Goal: Information Seeking & Learning: Learn about a topic

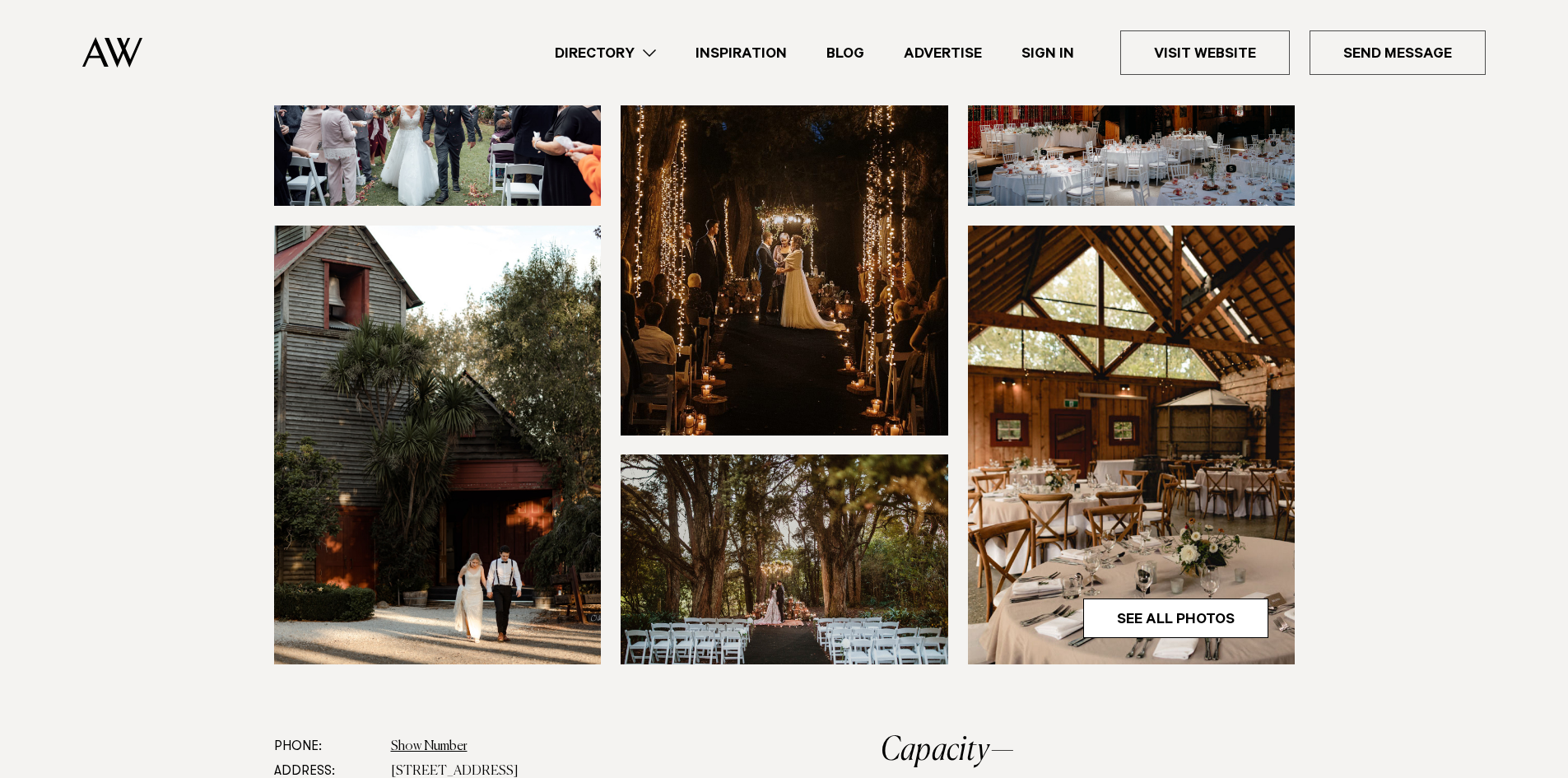
scroll to position [329, 0]
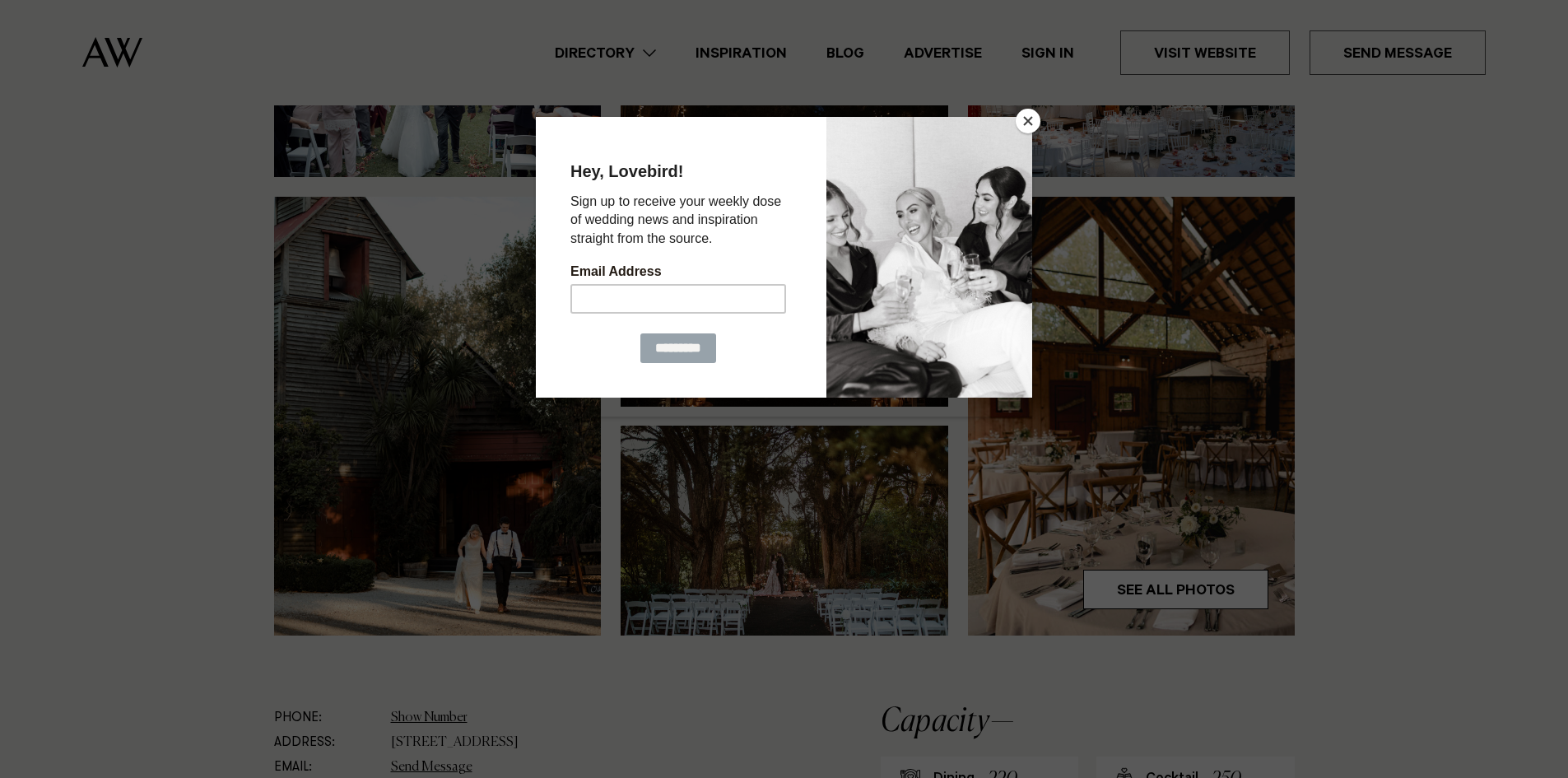
click at [1024, 121] on button "Close" at bounding box center [1028, 121] width 25 height 25
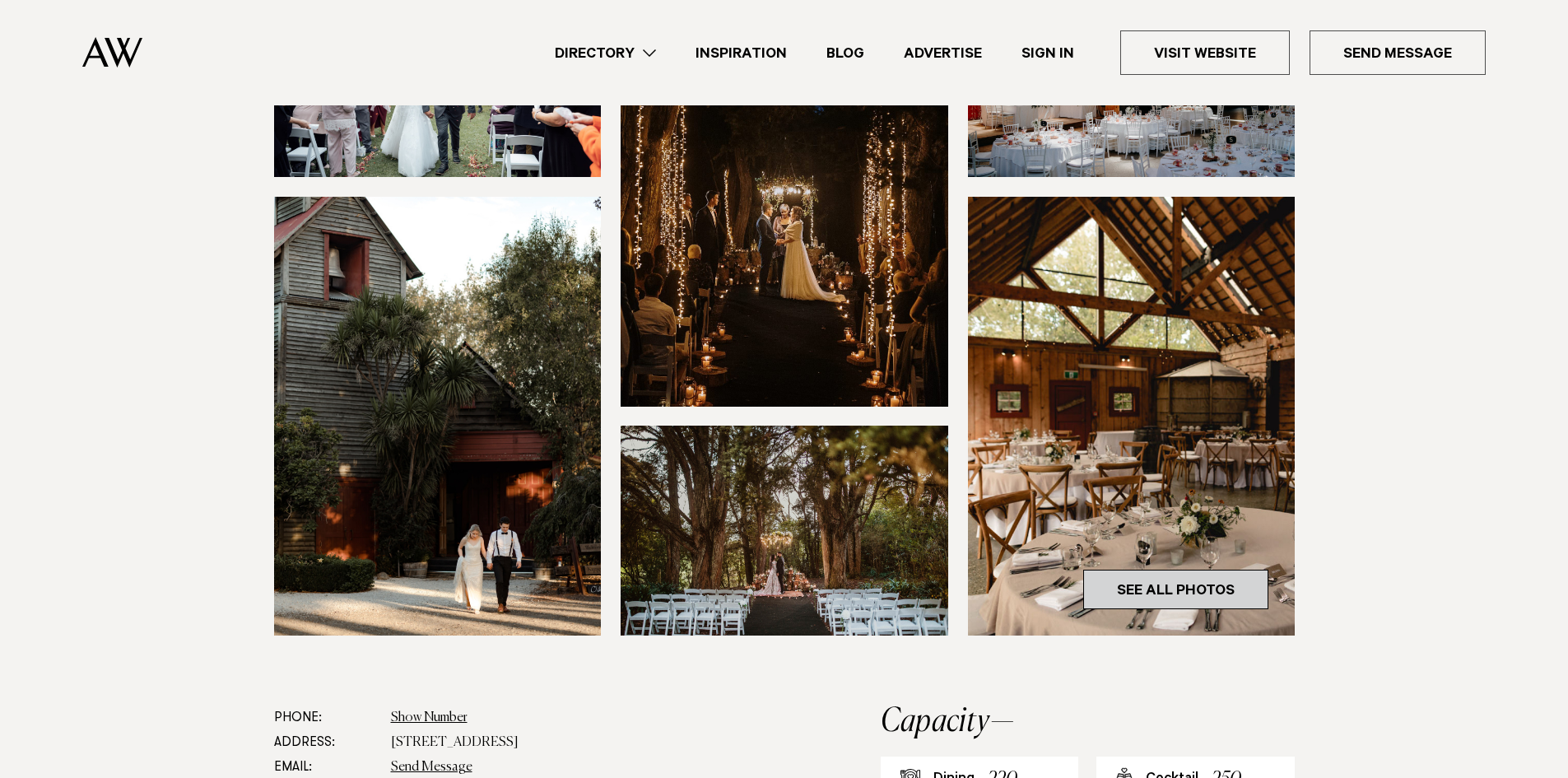
click at [1191, 591] on link "See All Photos" at bounding box center [1175, 590] width 185 height 40
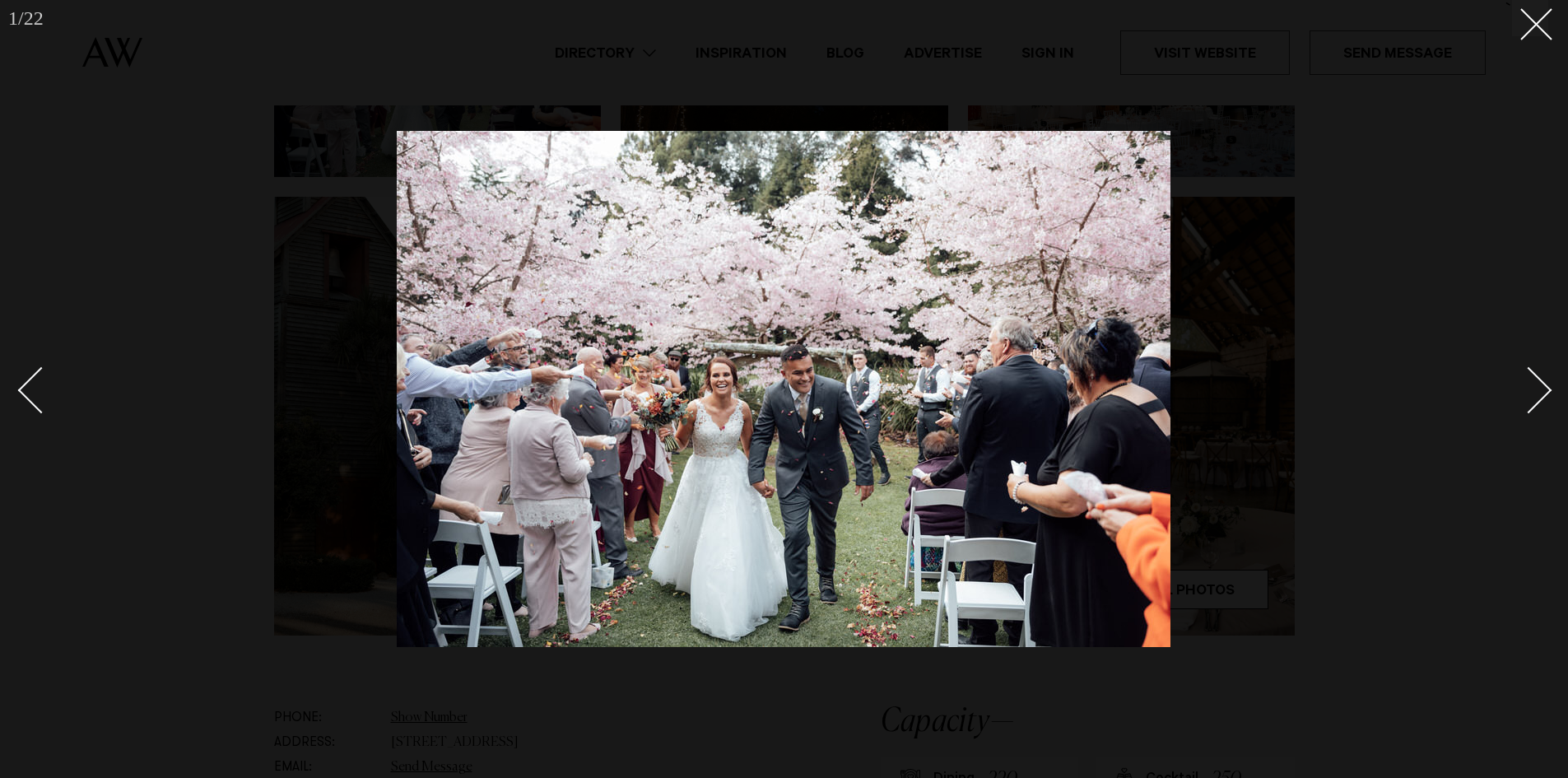
click at [1537, 397] on div "Next slide" at bounding box center [1528, 389] width 46 height 46
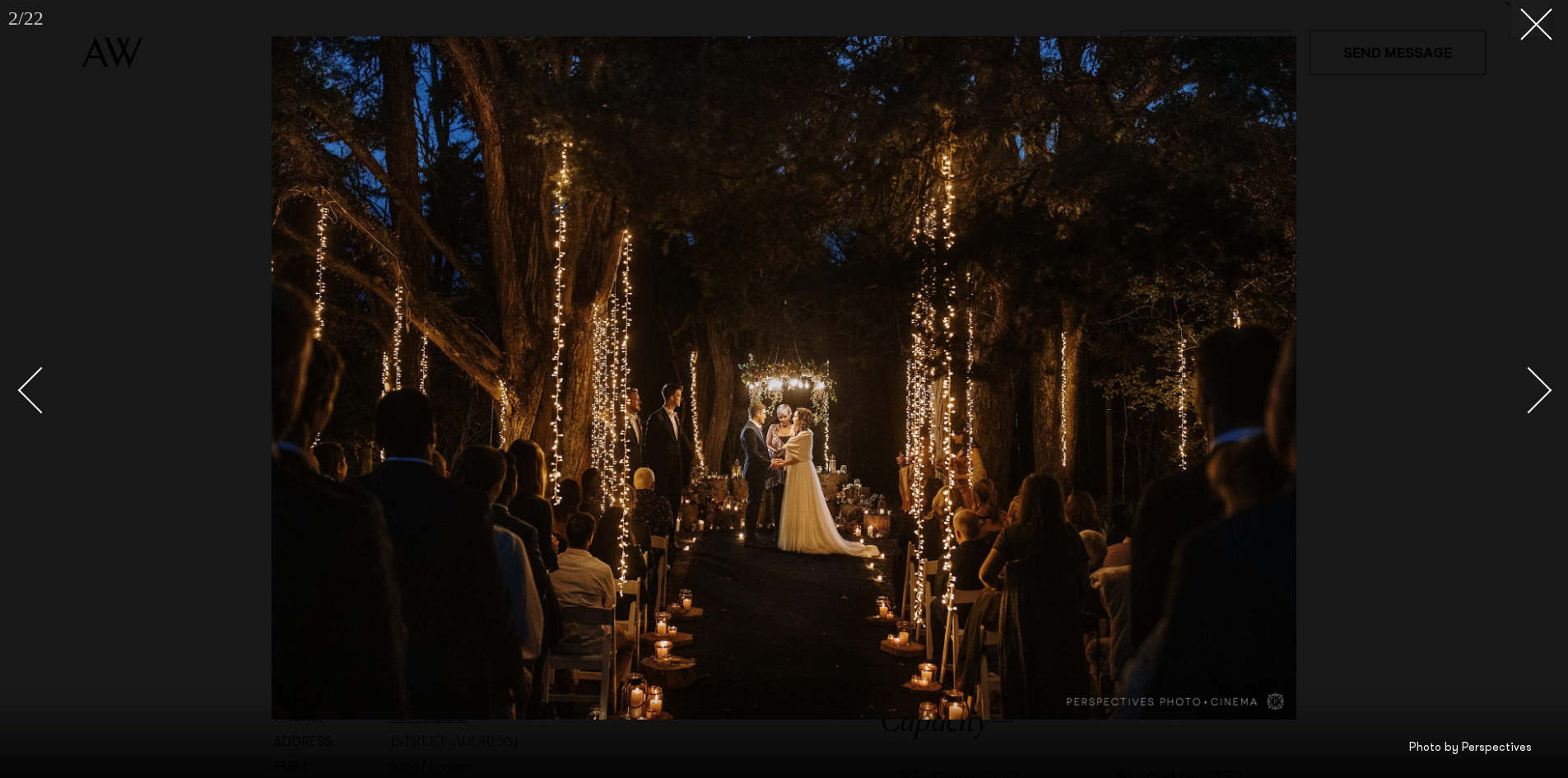
click at [1537, 397] on div "Next slide" at bounding box center [1528, 389] width 46 height 46
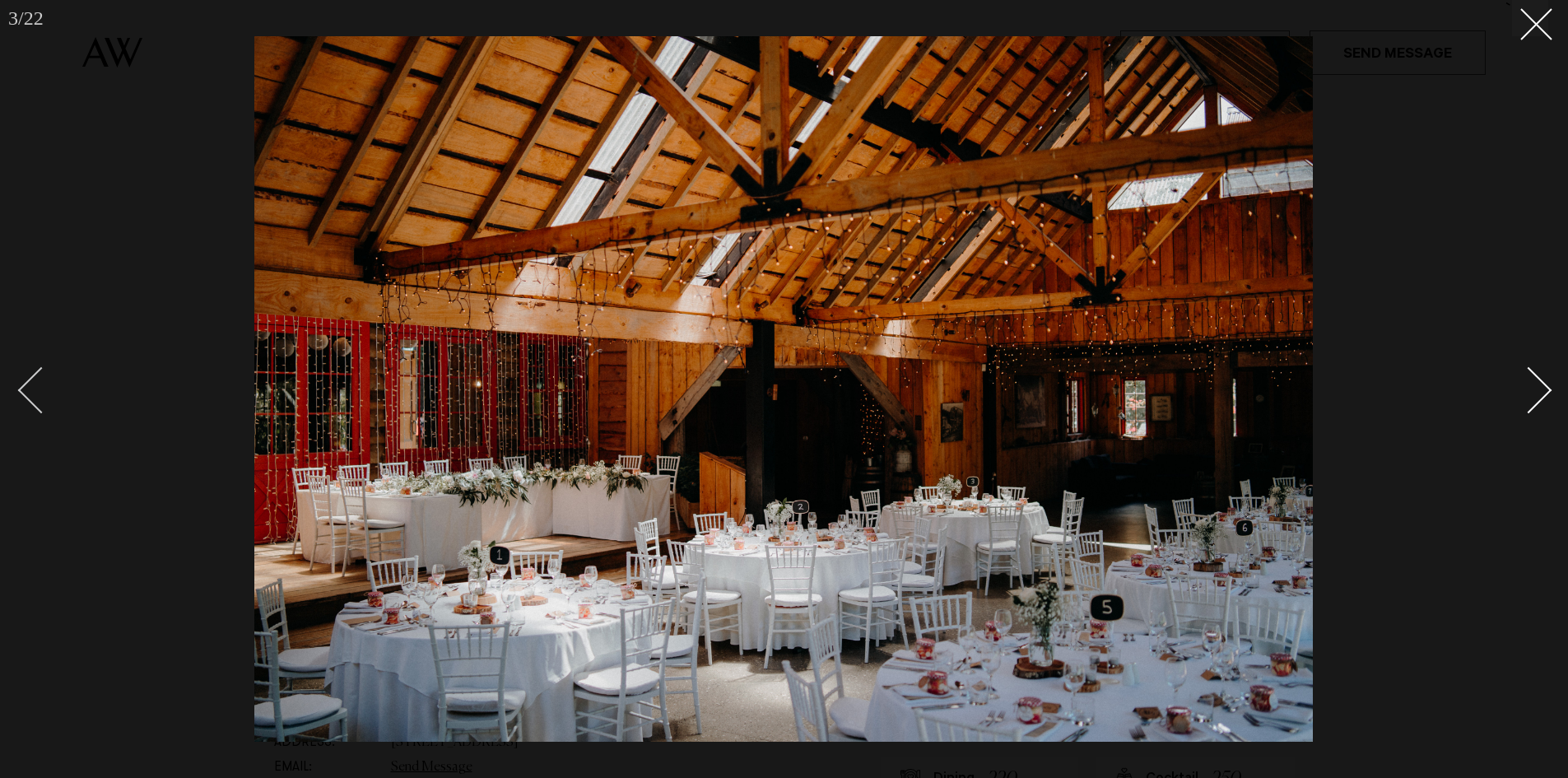
click at [30, 398] on div "Previous slide" at bounding box center [41, 389] width 46 height 46
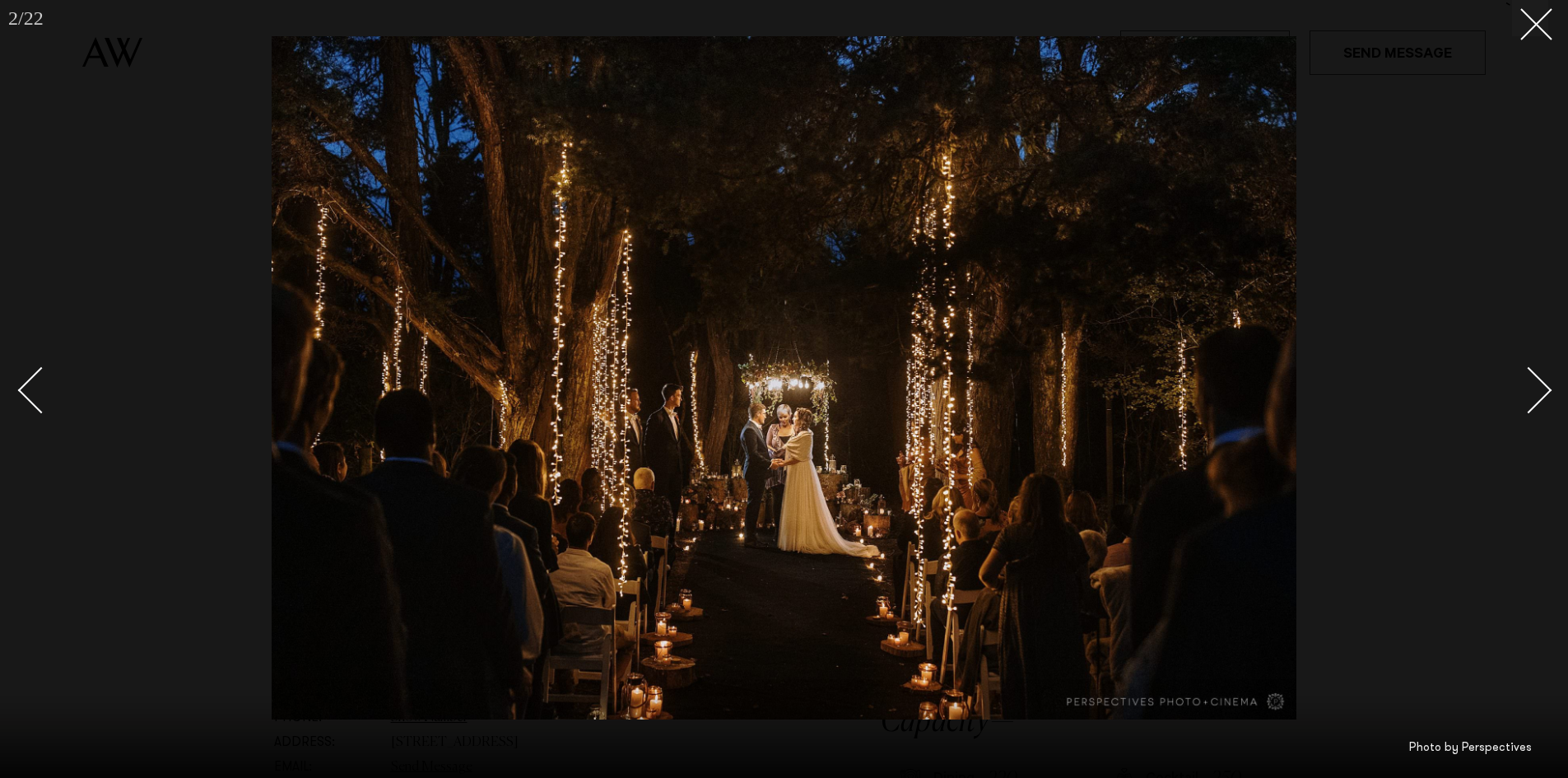
click at [1542, 389] on div "Next slide" at bounding box center [1528, 389] width 46 height 46
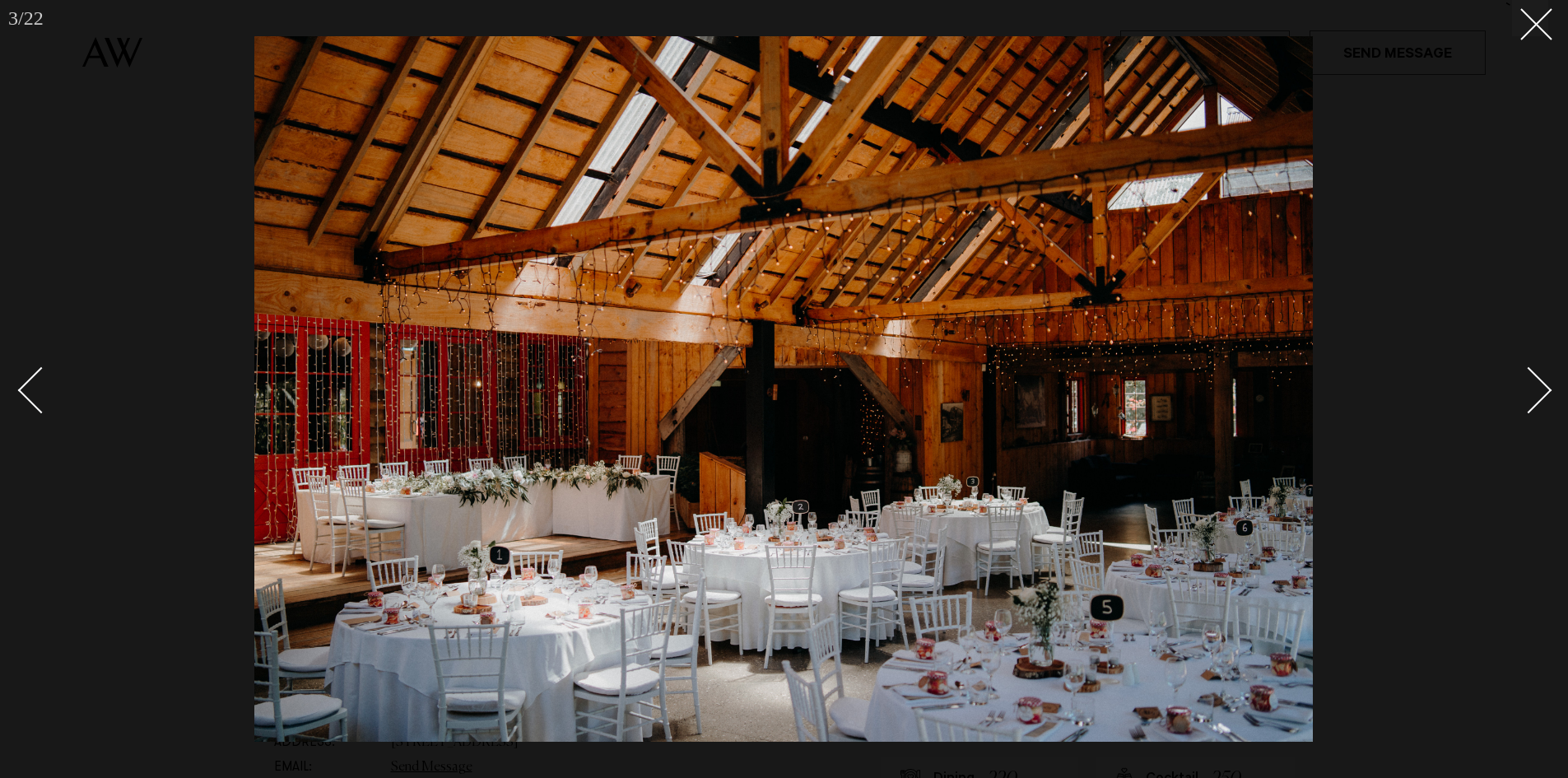
click at [1537, 385] on div "Next slide" at bounding box center [1528, 389] width 46 height 46
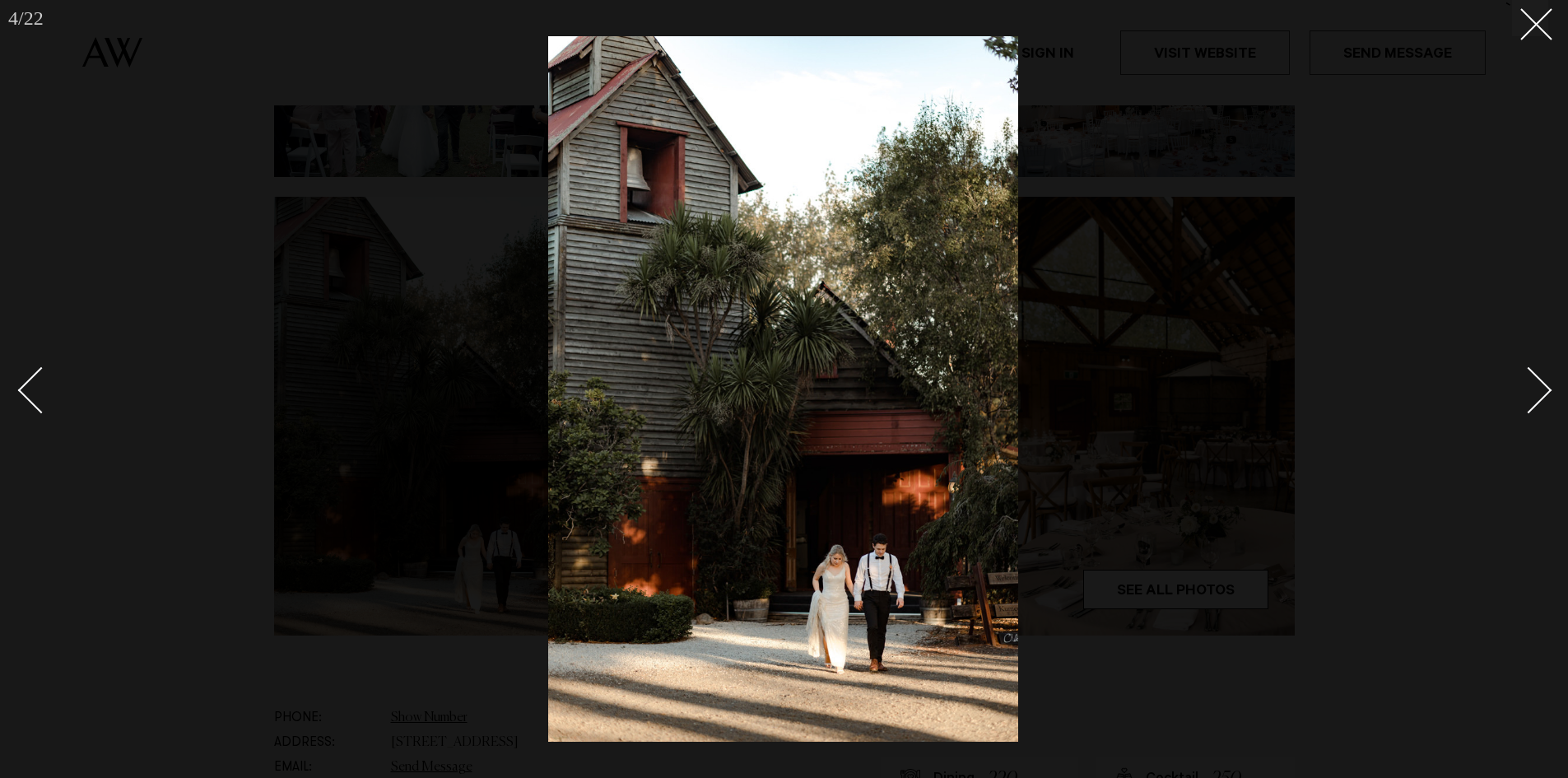
click at [1537, 385] on div "Next slide" at bounding box center [1528, 389] width 46 height 46
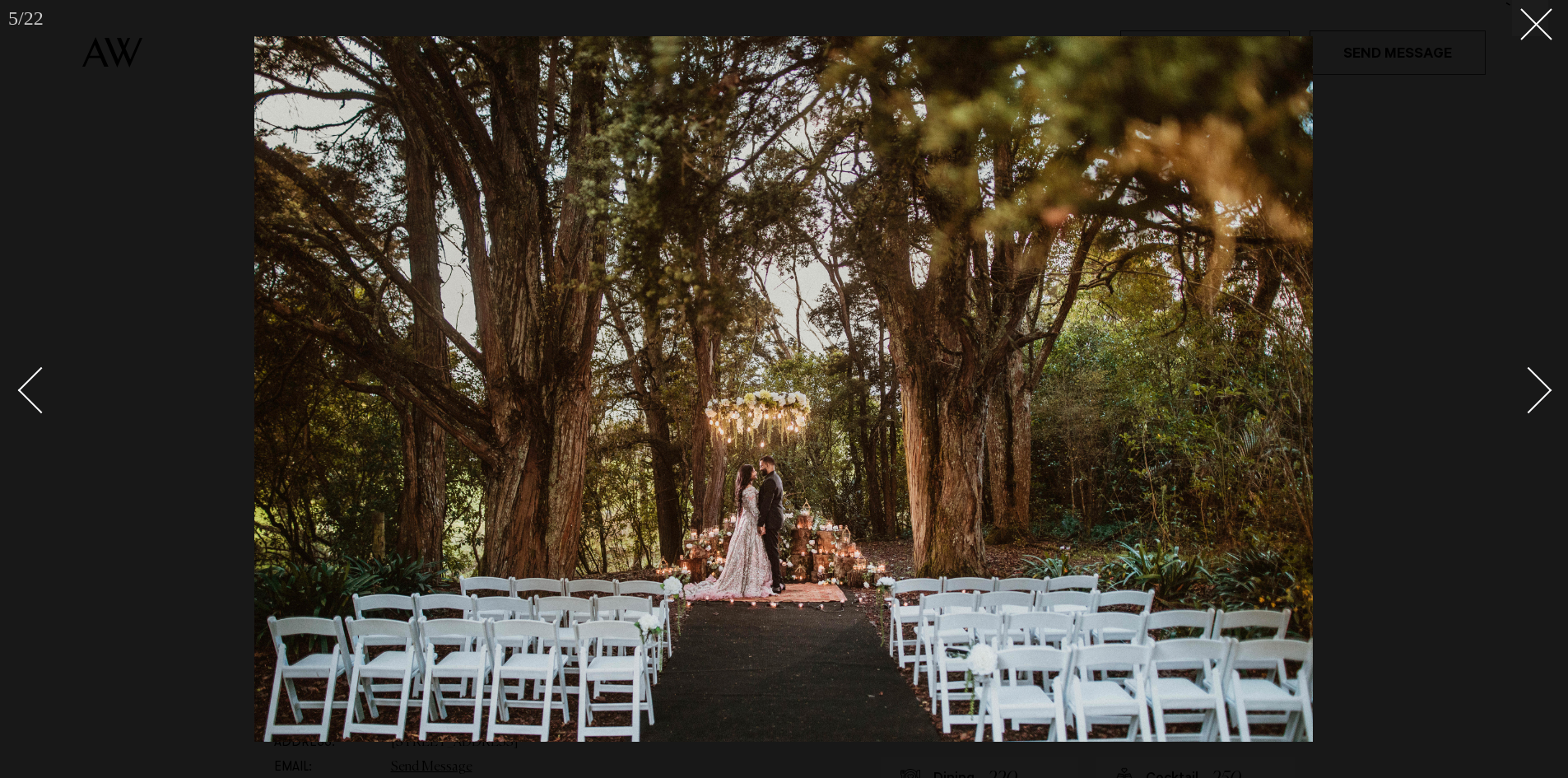
click at [1536, 385] on div "Next slide" at bounding box center [1528, 389] width 46 height 46
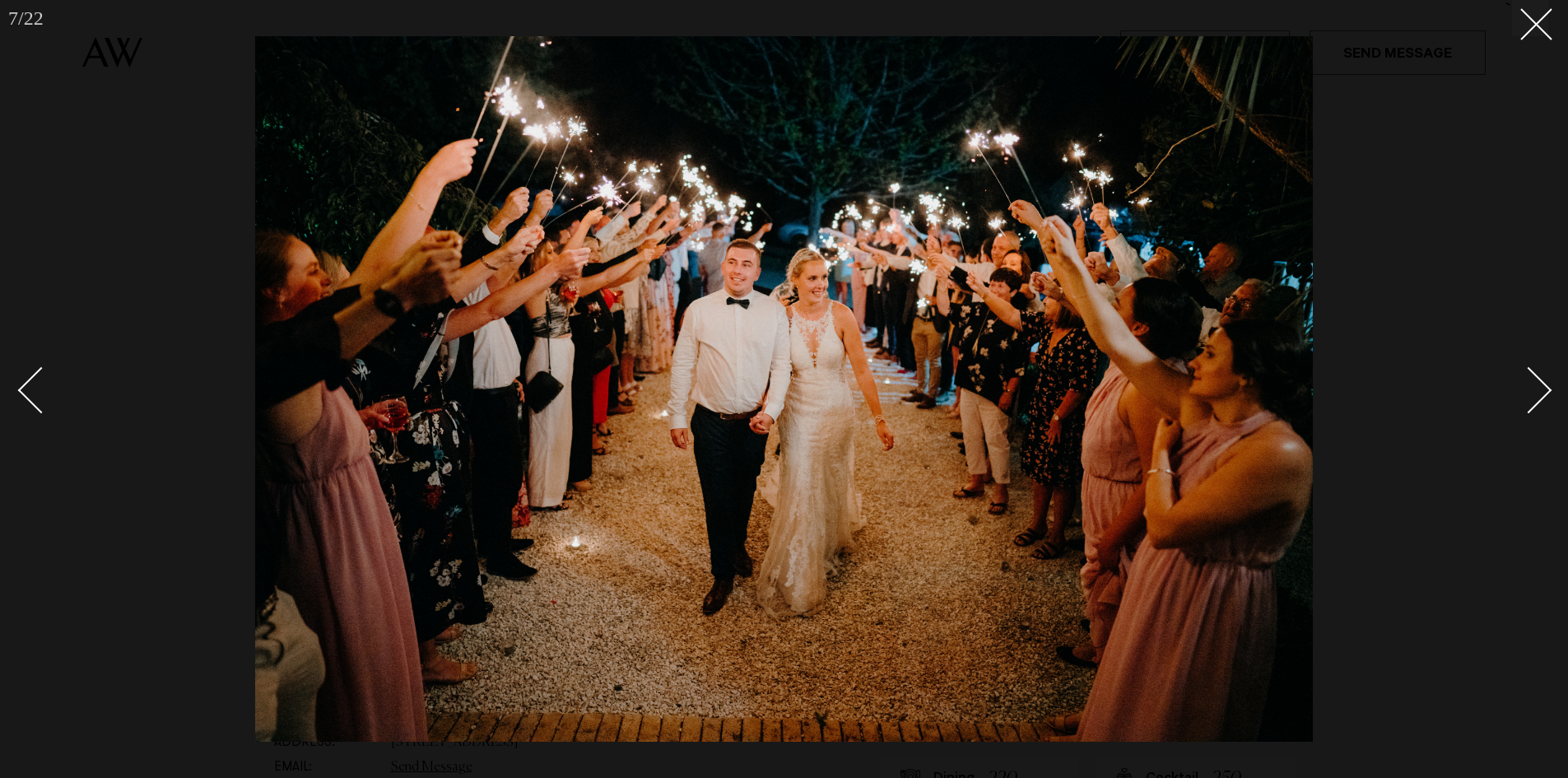
click at [1529, 381] on div "Next slide" at bounding box center [1528, 389] width 46 height 46
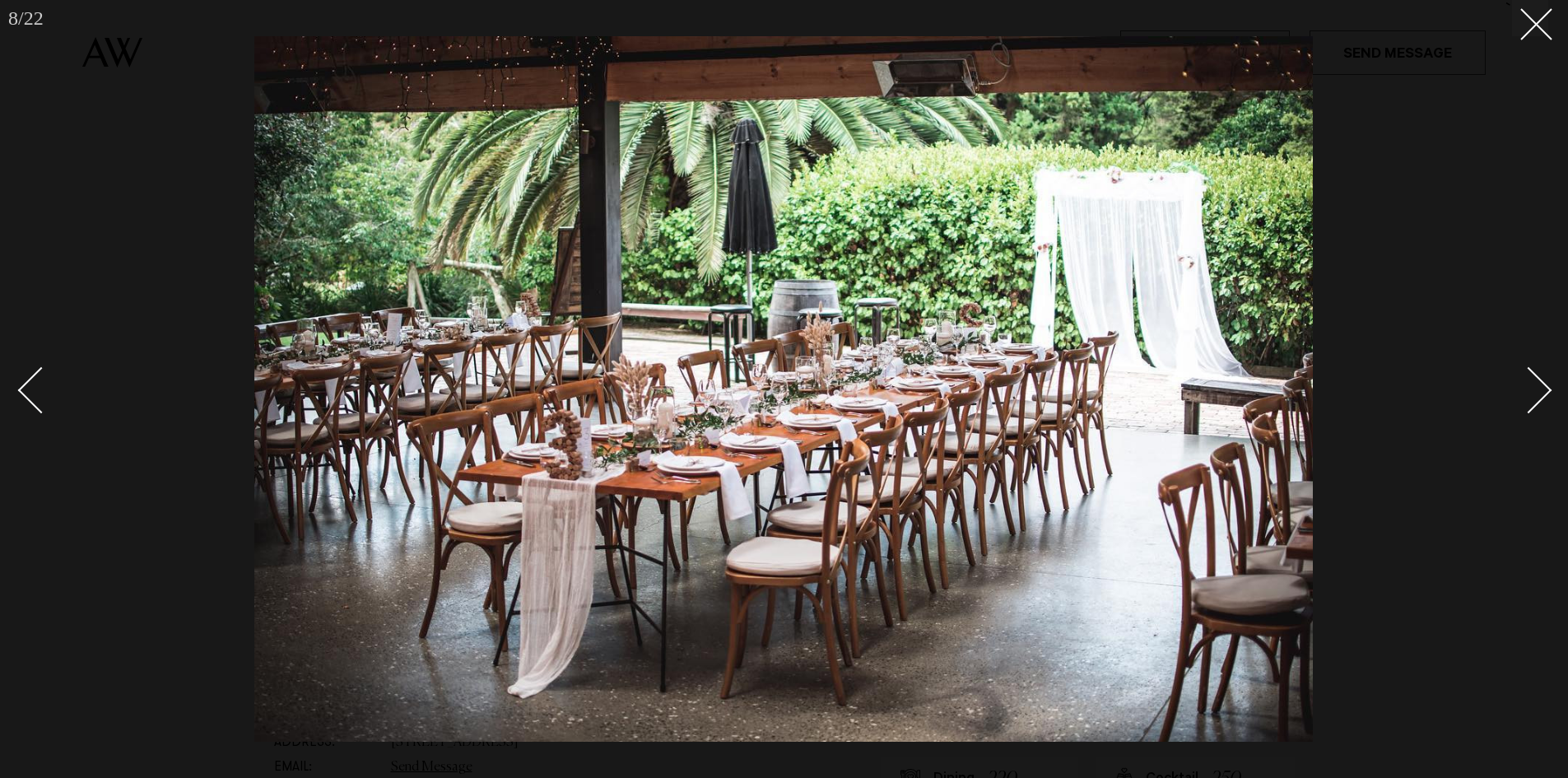
click at [1529, 381] on div "Next slide" at bounding box center [1528, 389] width 46 height 46
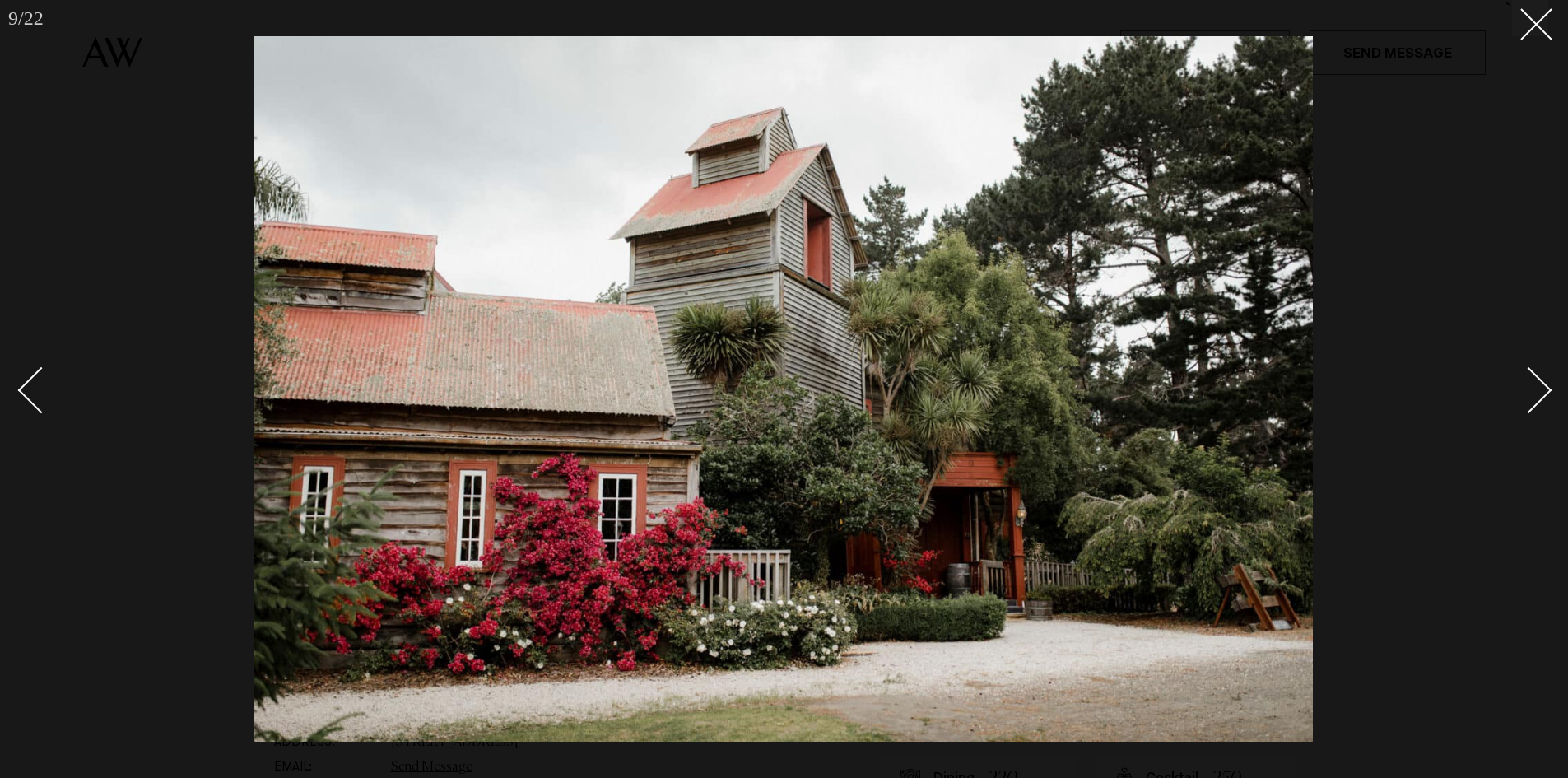
click at [1529, 381] on div "Next slide" at bounding box center [1528, 389] width 46 height 46
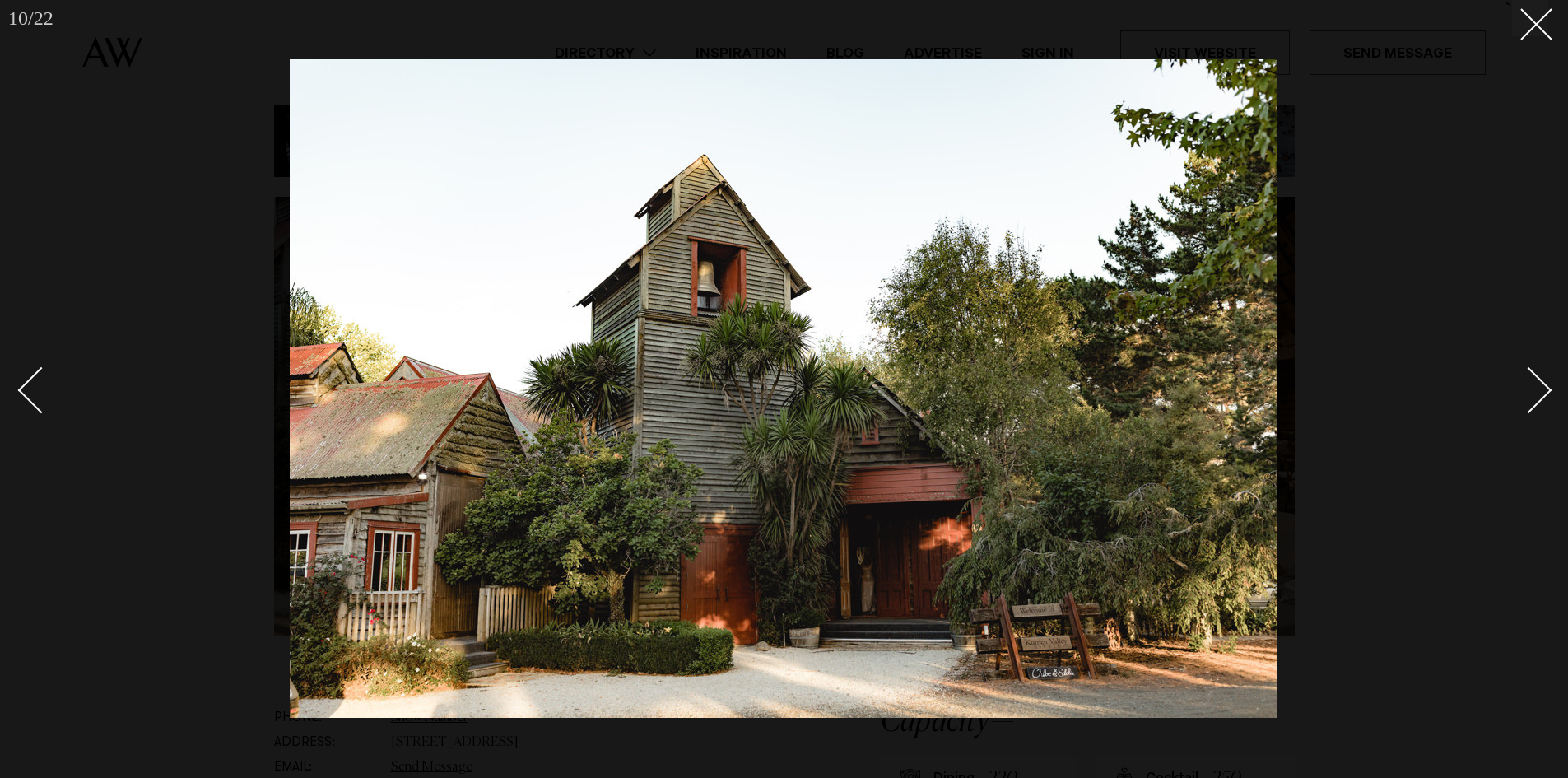
click at [1529, 381] on div "Next slide" at bounding box center [1528, 389] width 46 height 46
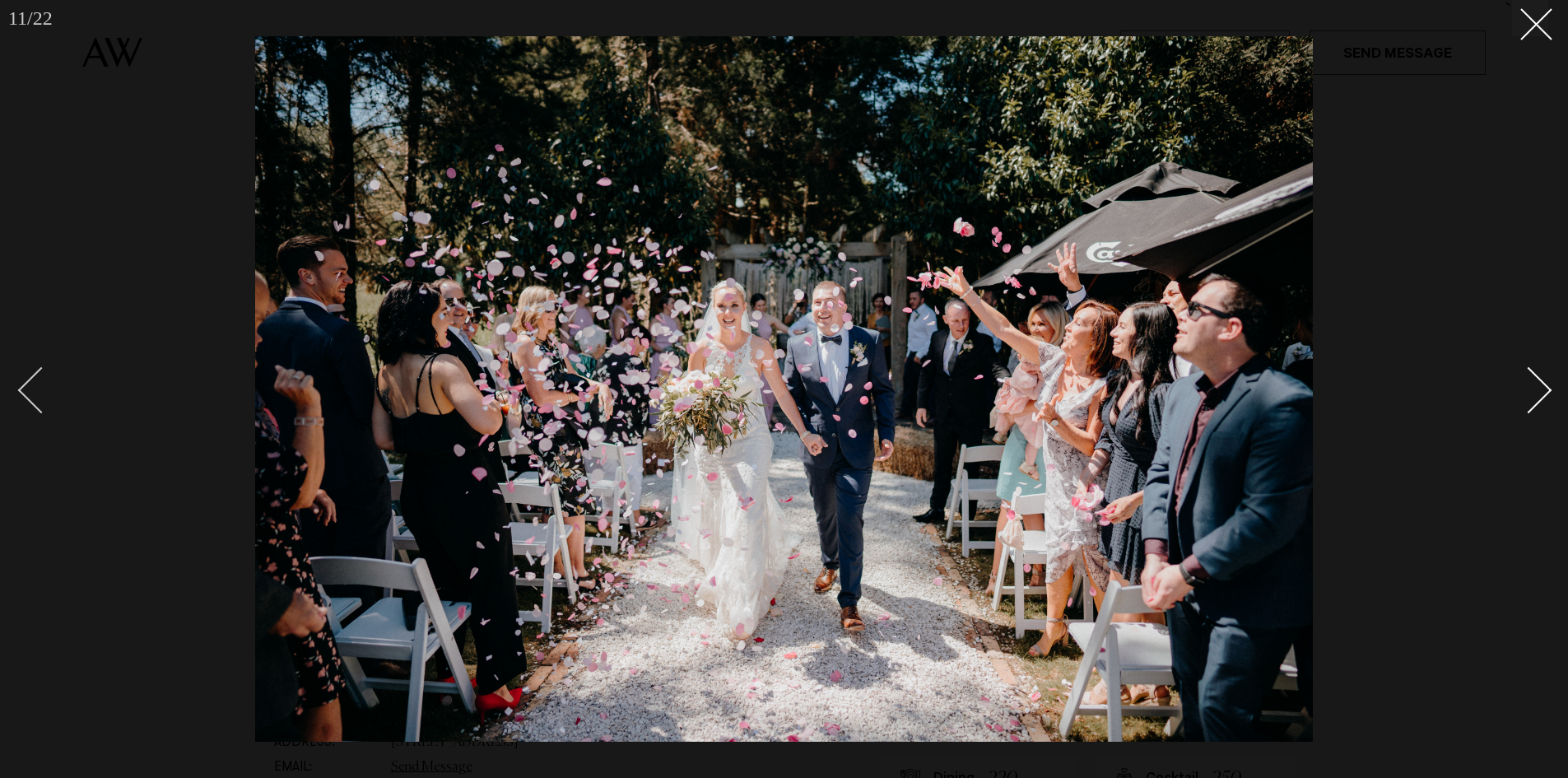
click at [37, 381] on div "Previous slide" at bounding box center [41, 389] width 46 height 46
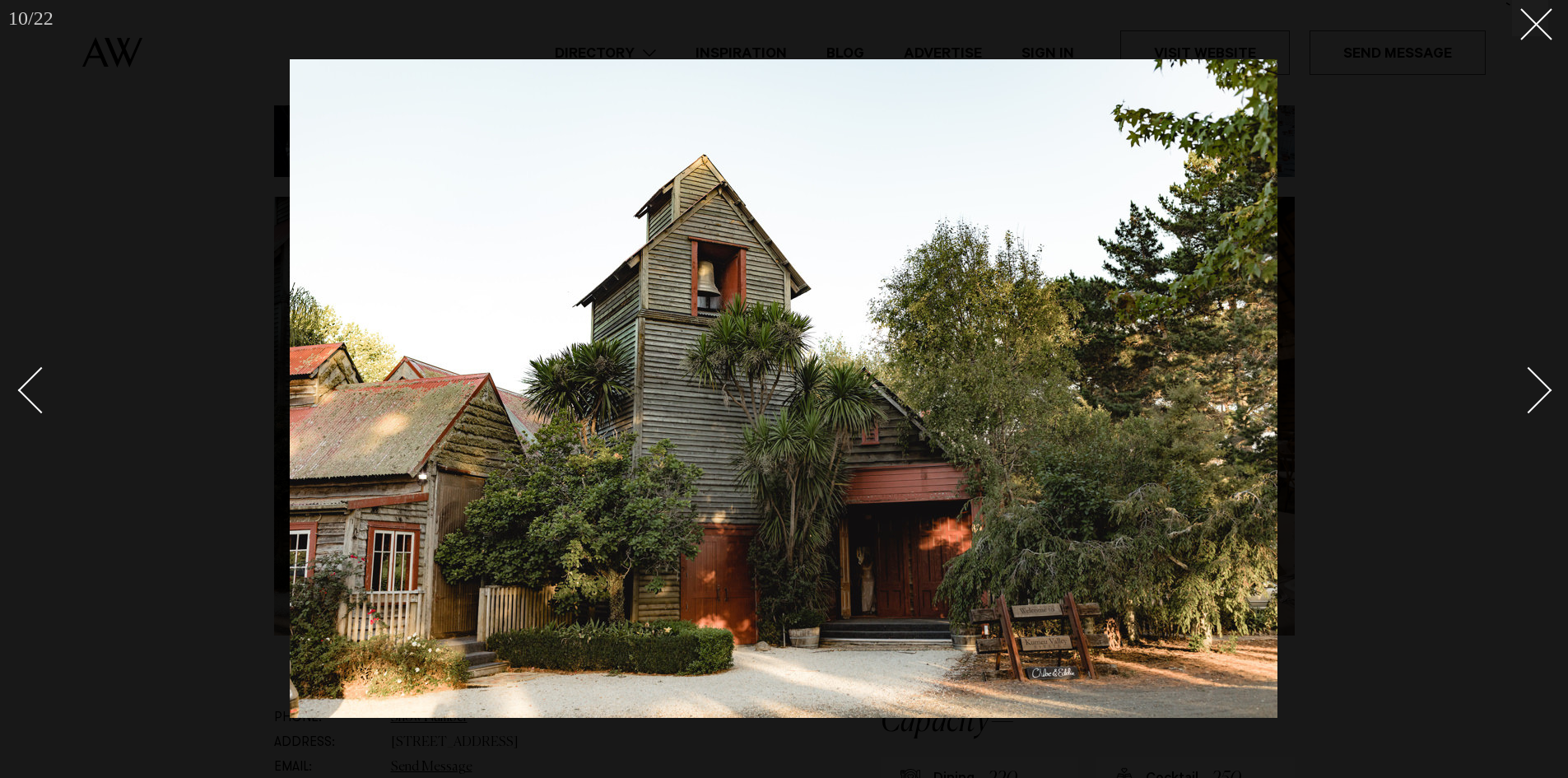
click at [1547, 378] on link at bounding box center [1520, 389] width 57 height 82
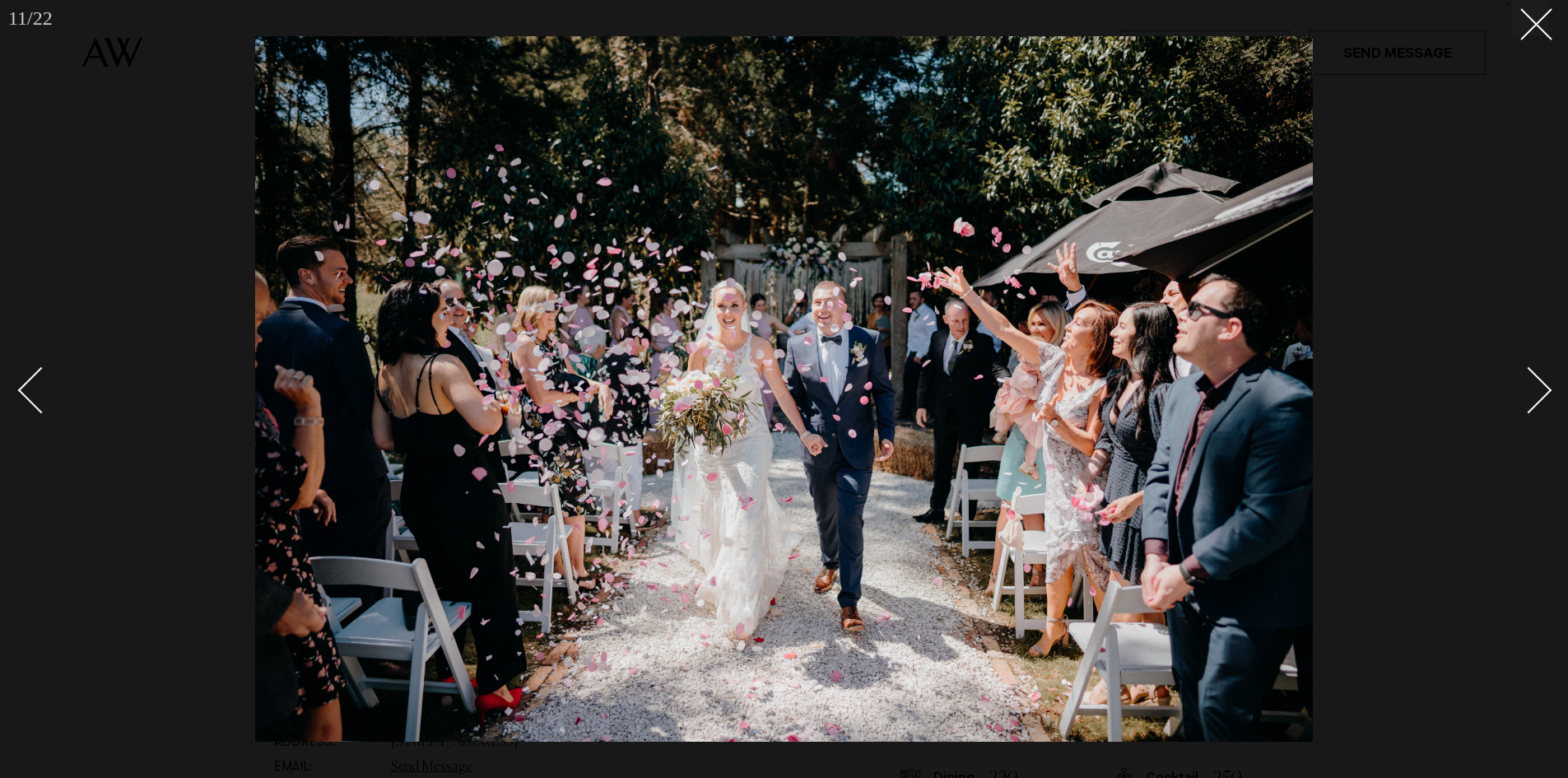
click at [1547, 378] on link at bounding box center [1520, 389] width 57 height 82
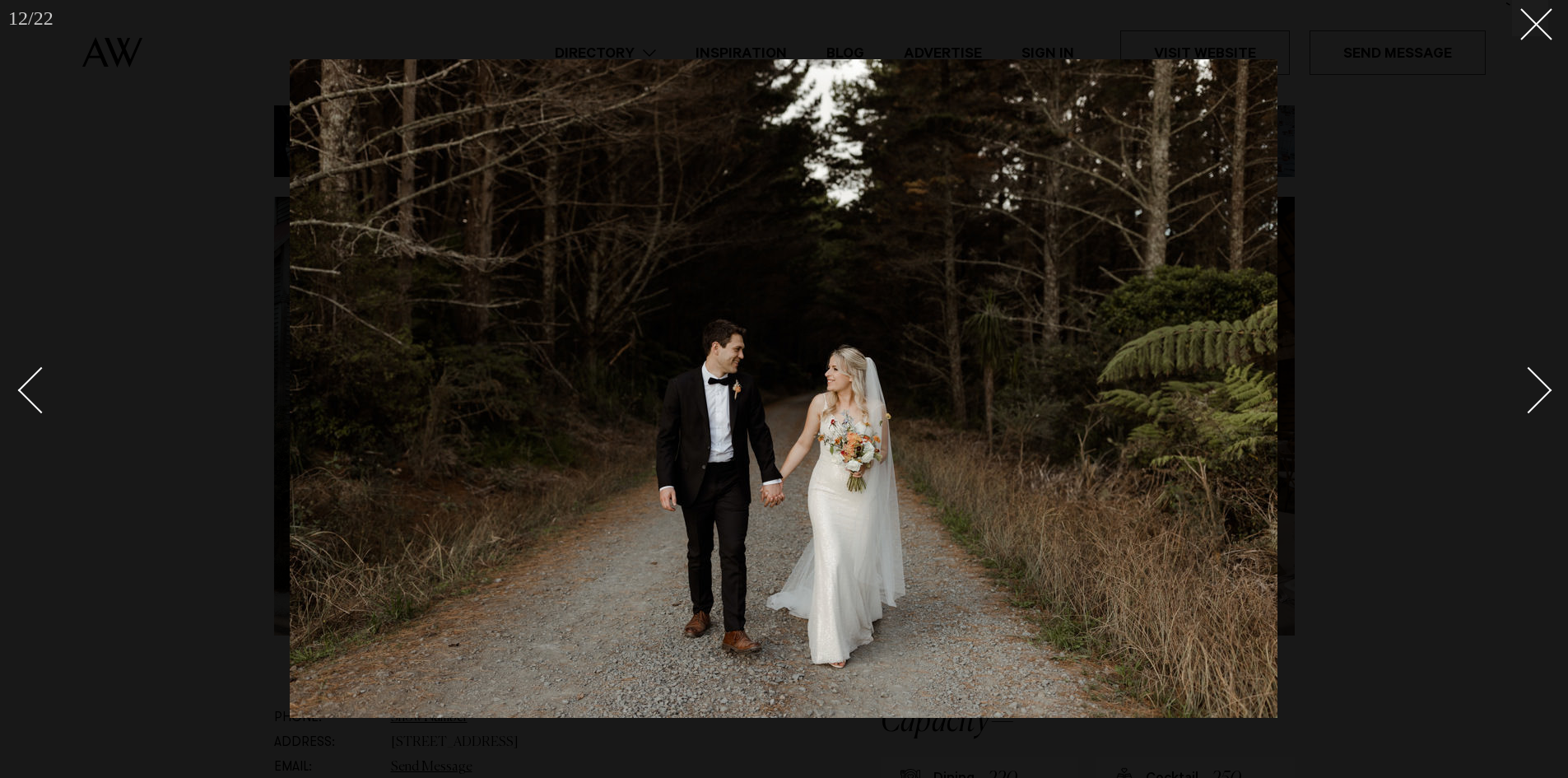
click at [1547, 378] on link at bounding box center [1520, 389] width 57 height 82
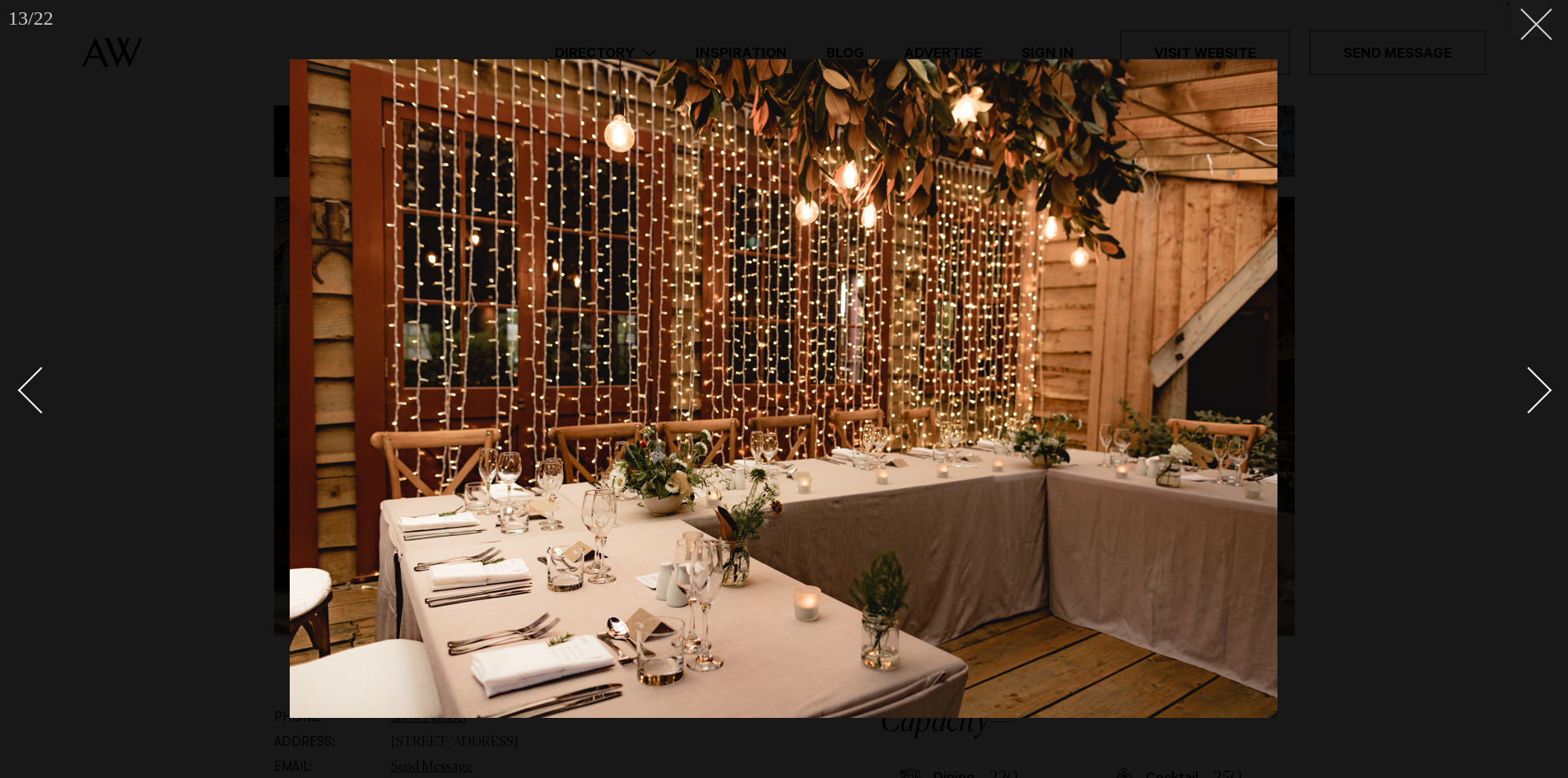
click at [1541, 32] on button at bounding box center [1530, 18] width 37 height 37
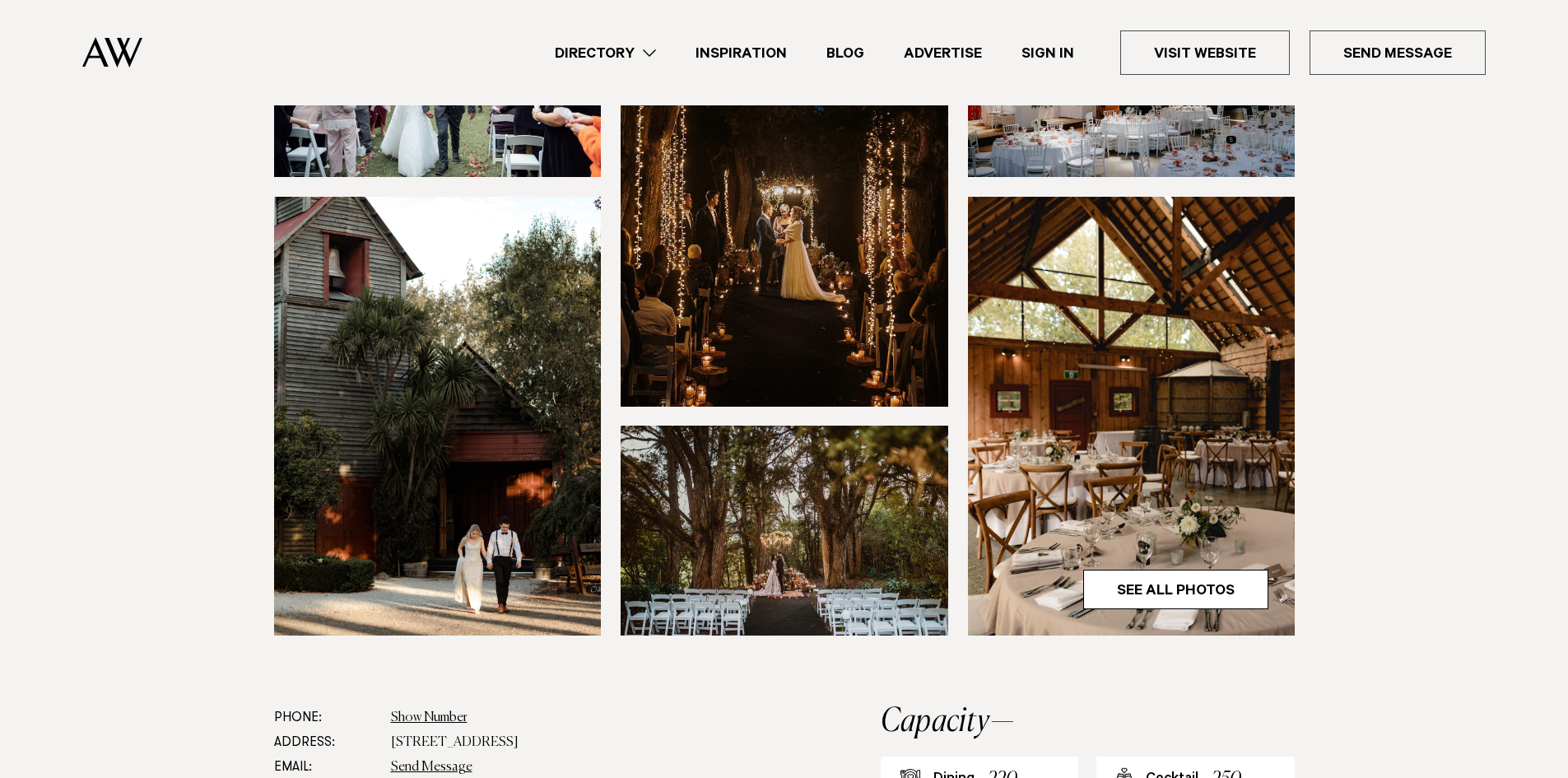
click at [1143, 610] on img at bounding box center [1132, 416] width 328 height 439
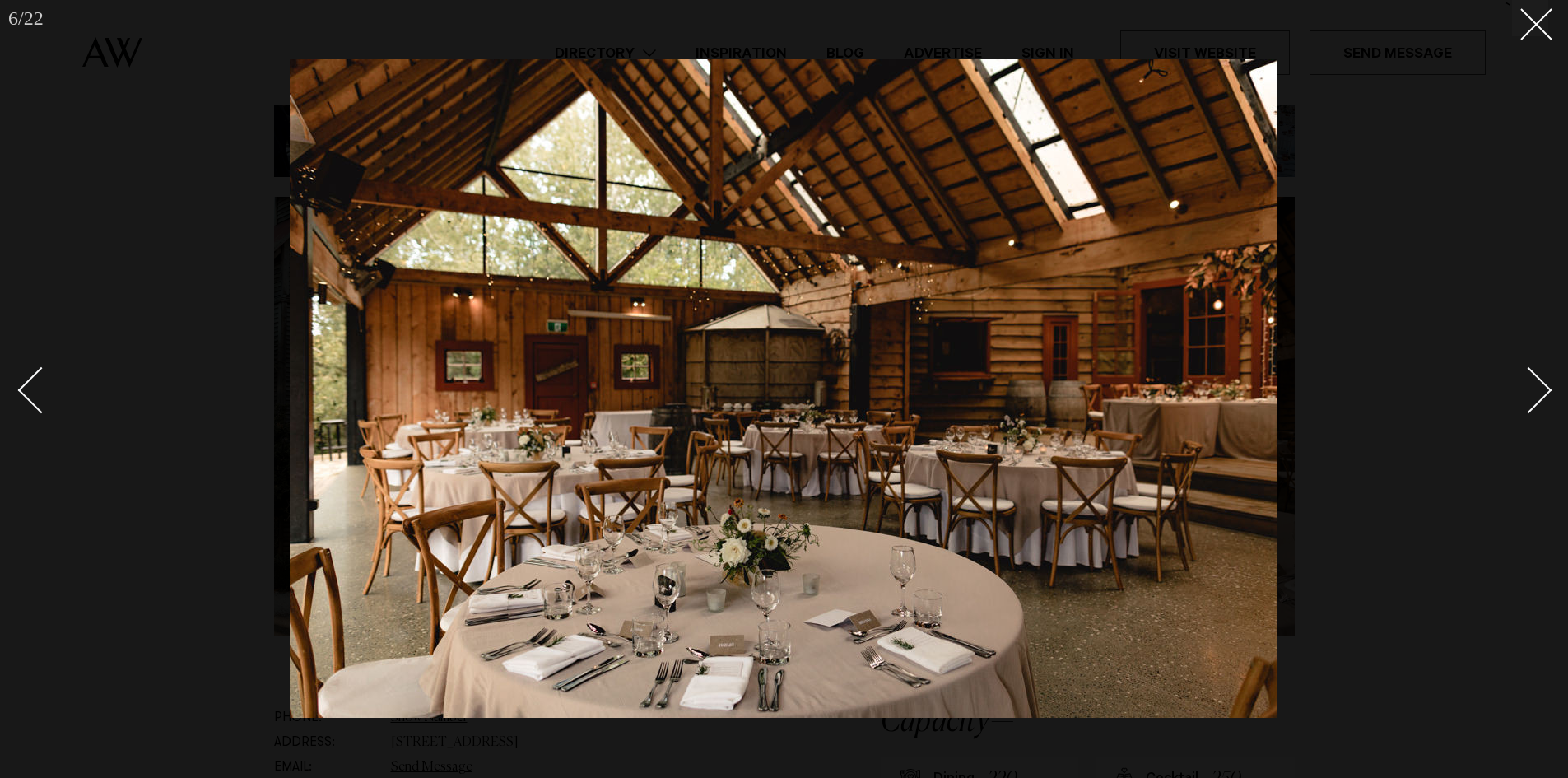
click at [1532, 383] on div "Next slide" at bounding box center [1528, 389] width 46 height 46
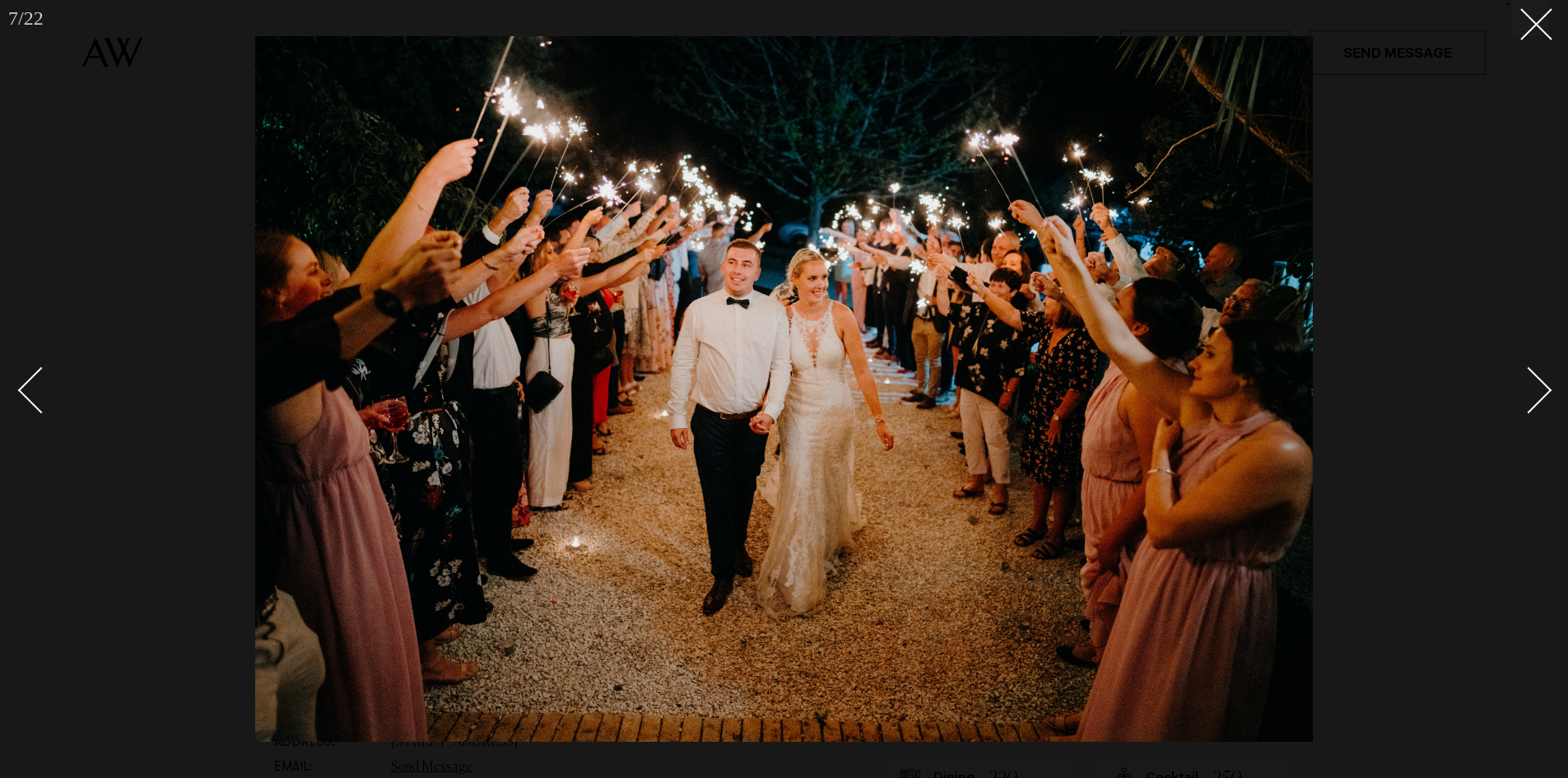
click at [1532, 383] on div "Next slide" at bounding box center [1528, 389] width 46 height 46
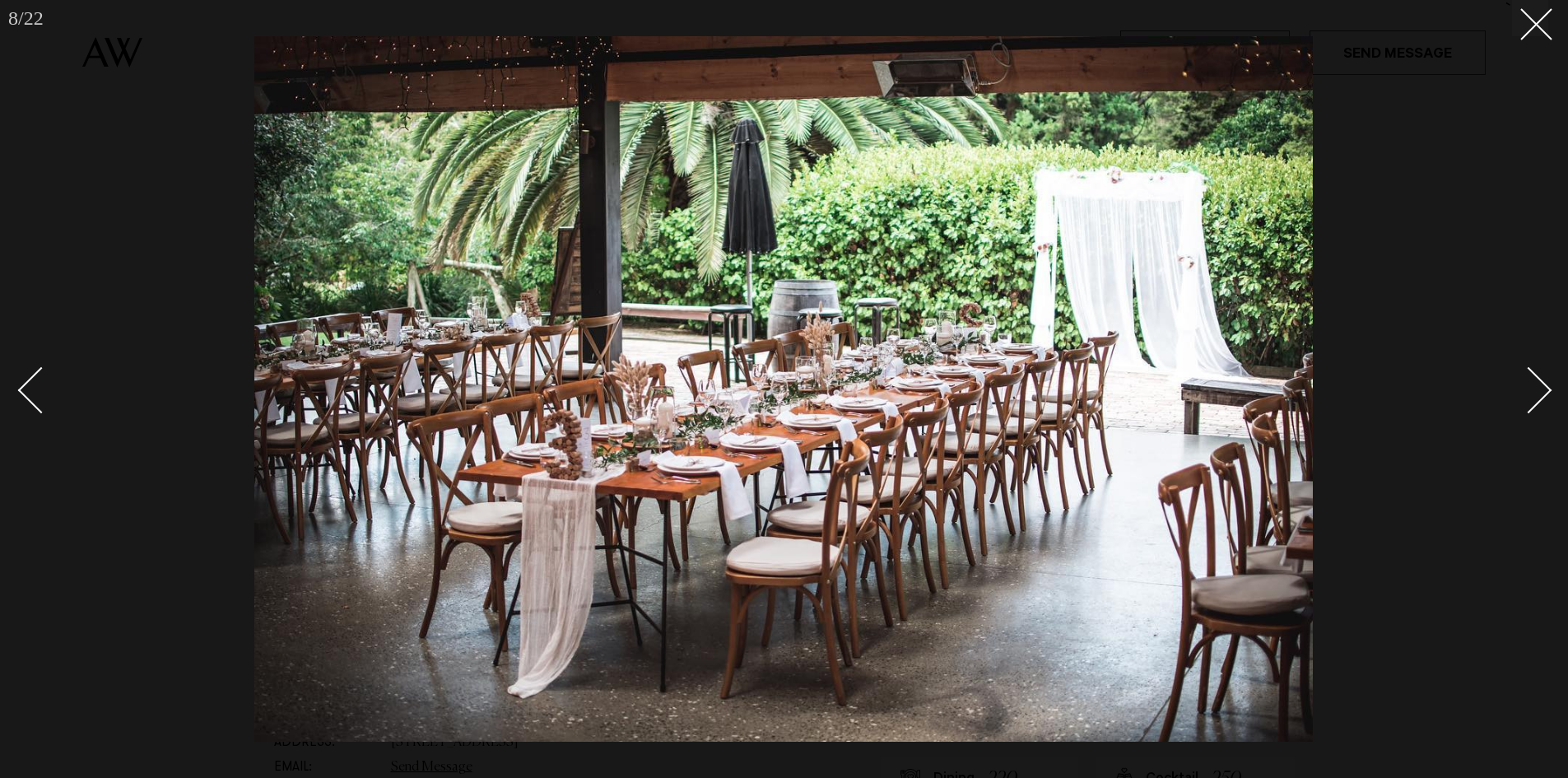
click at [1532, 383] on div "Next slide" at bounding box center [1528, 389] width 46 height 46
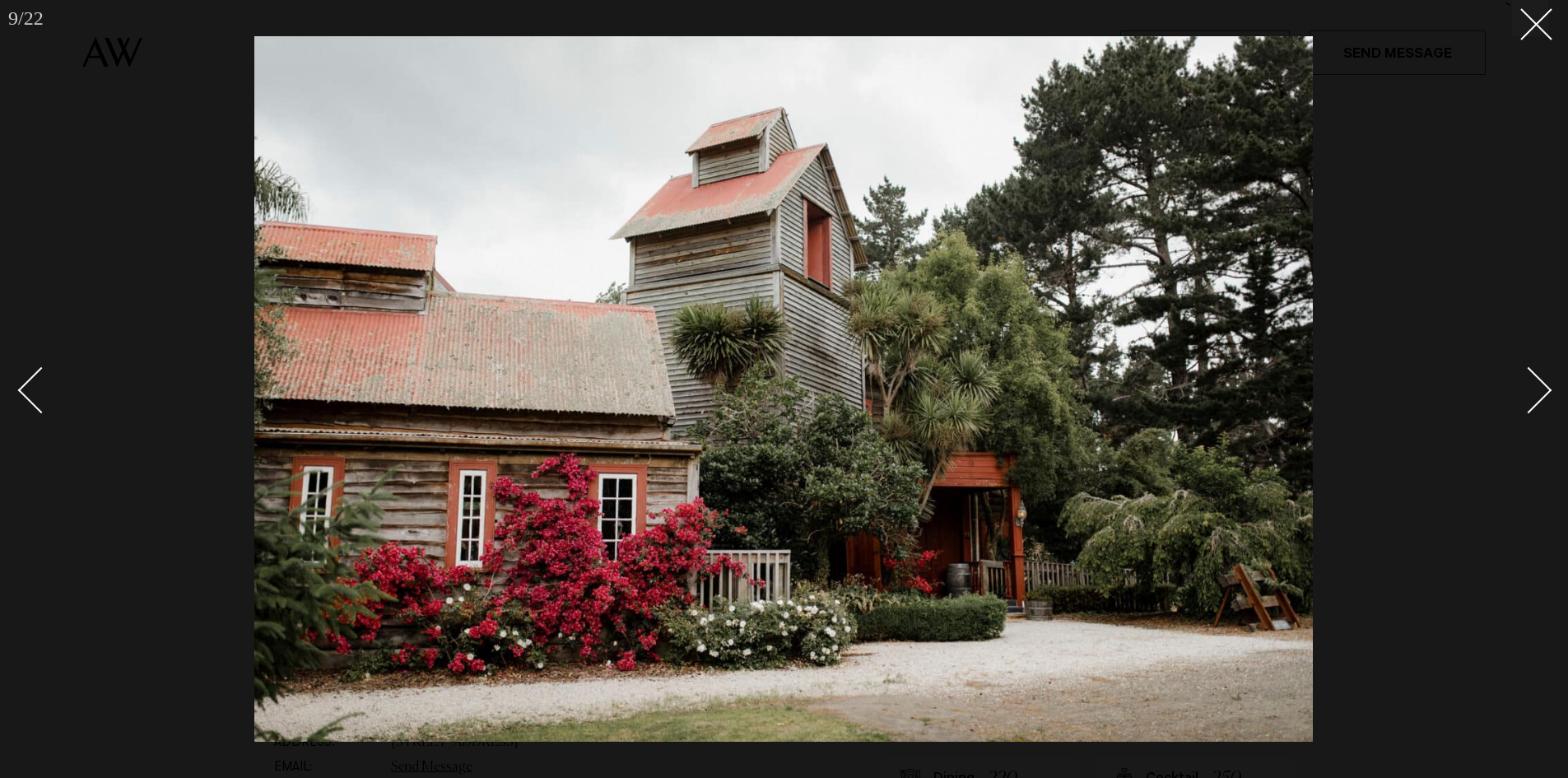
click at [1532, 383] on div "Next slide" at bounding box center [1528, 389] width 46 height 46
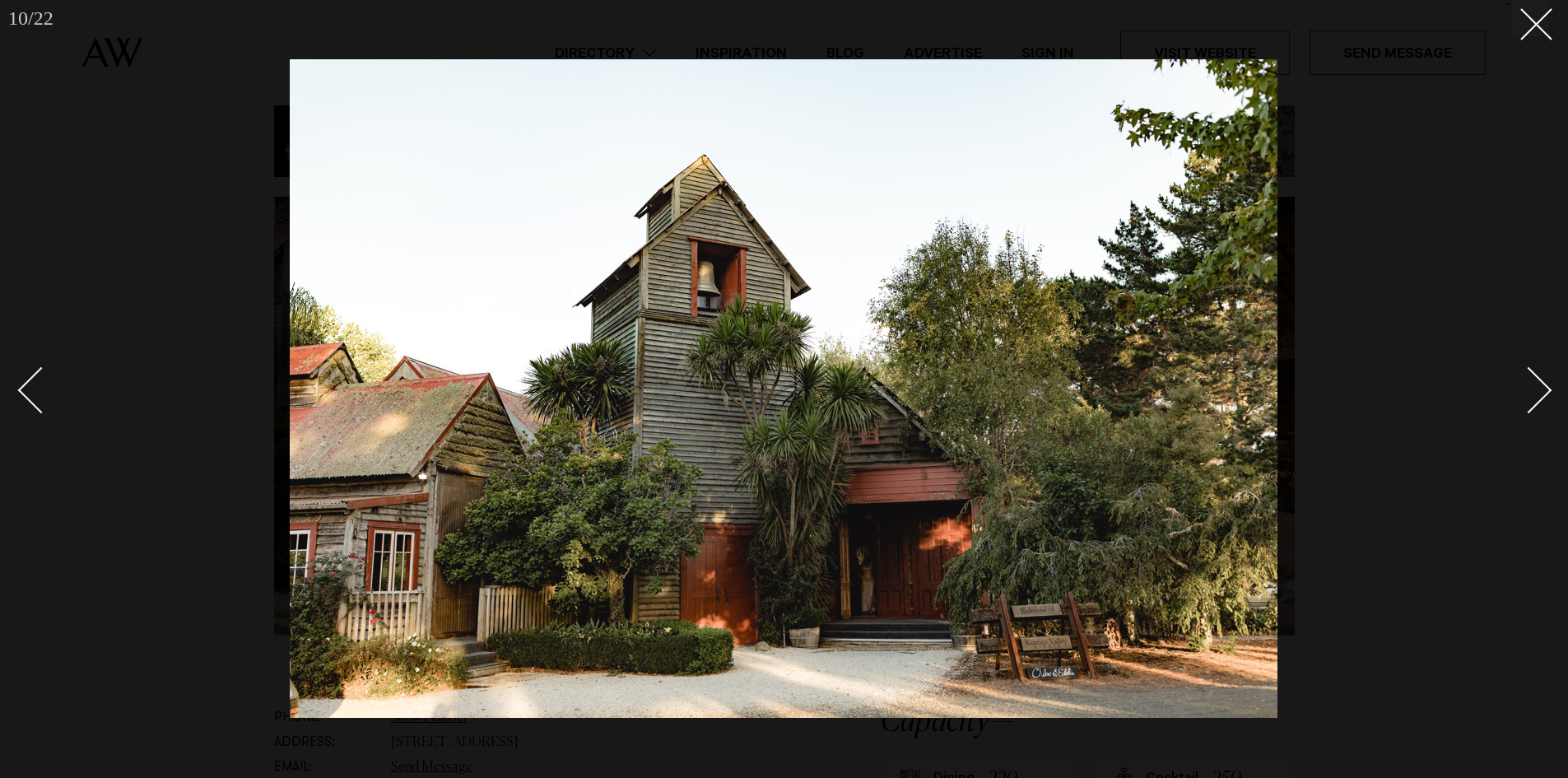
click at [1532, 383] on div "Next slide" at bounding box center [1528, 389] width 46 height 46
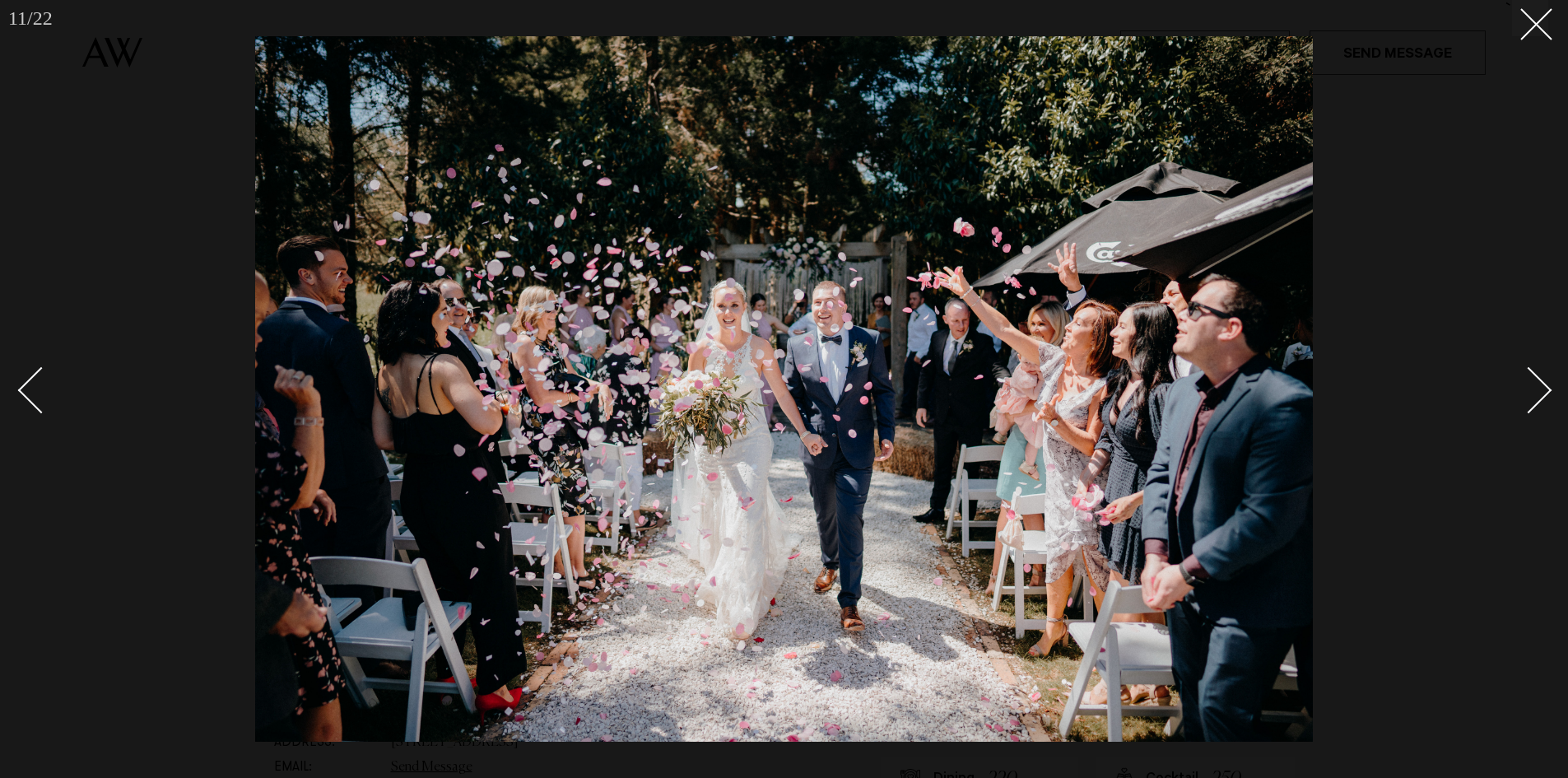
click at [1532, 383] on div "Next slide" at bounding box center [1528, 389] width 46 height 46
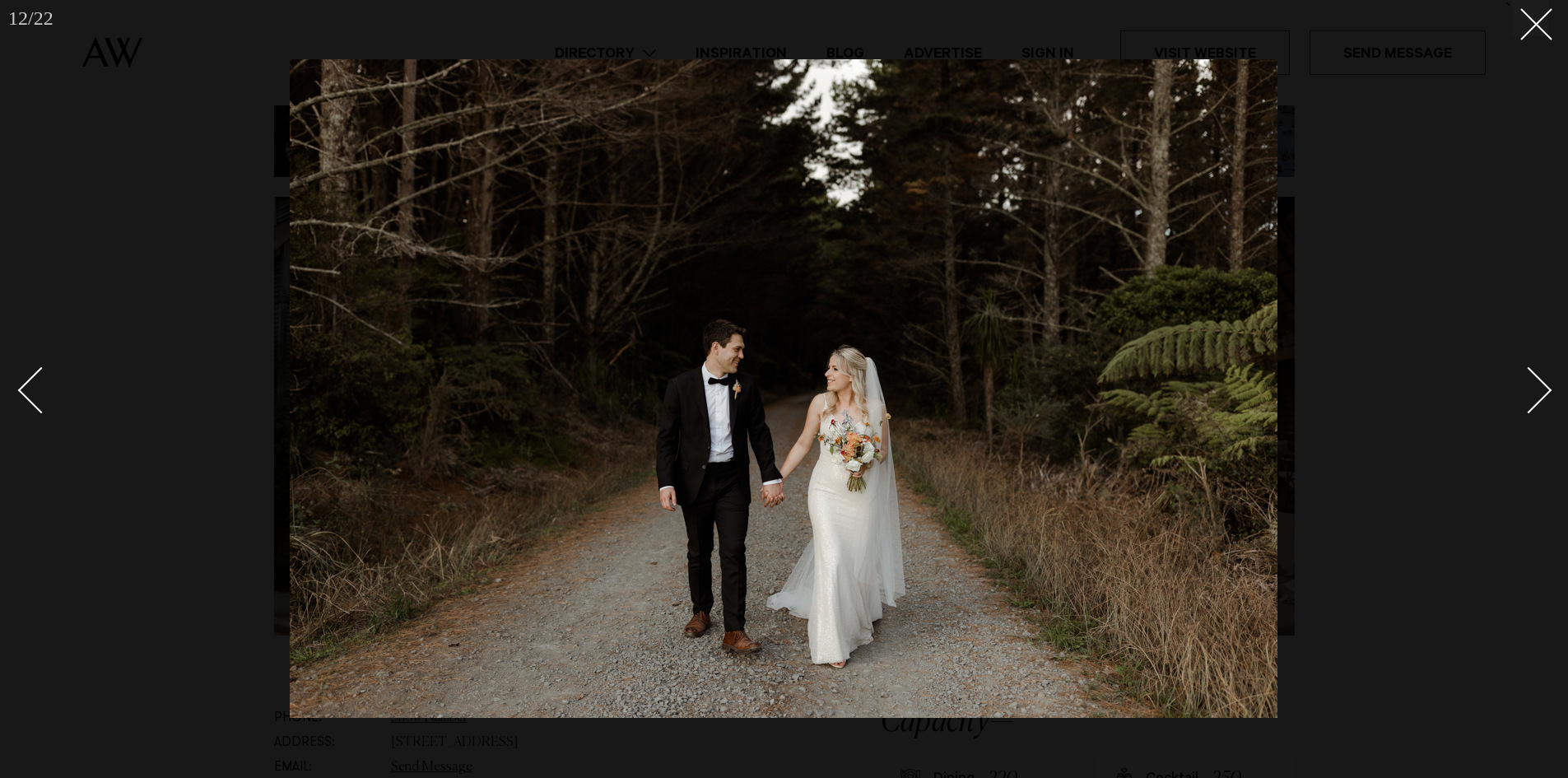
click at [1532, 383] on div "Next slide" at bounding box center [1528, 389] width 46 height 46
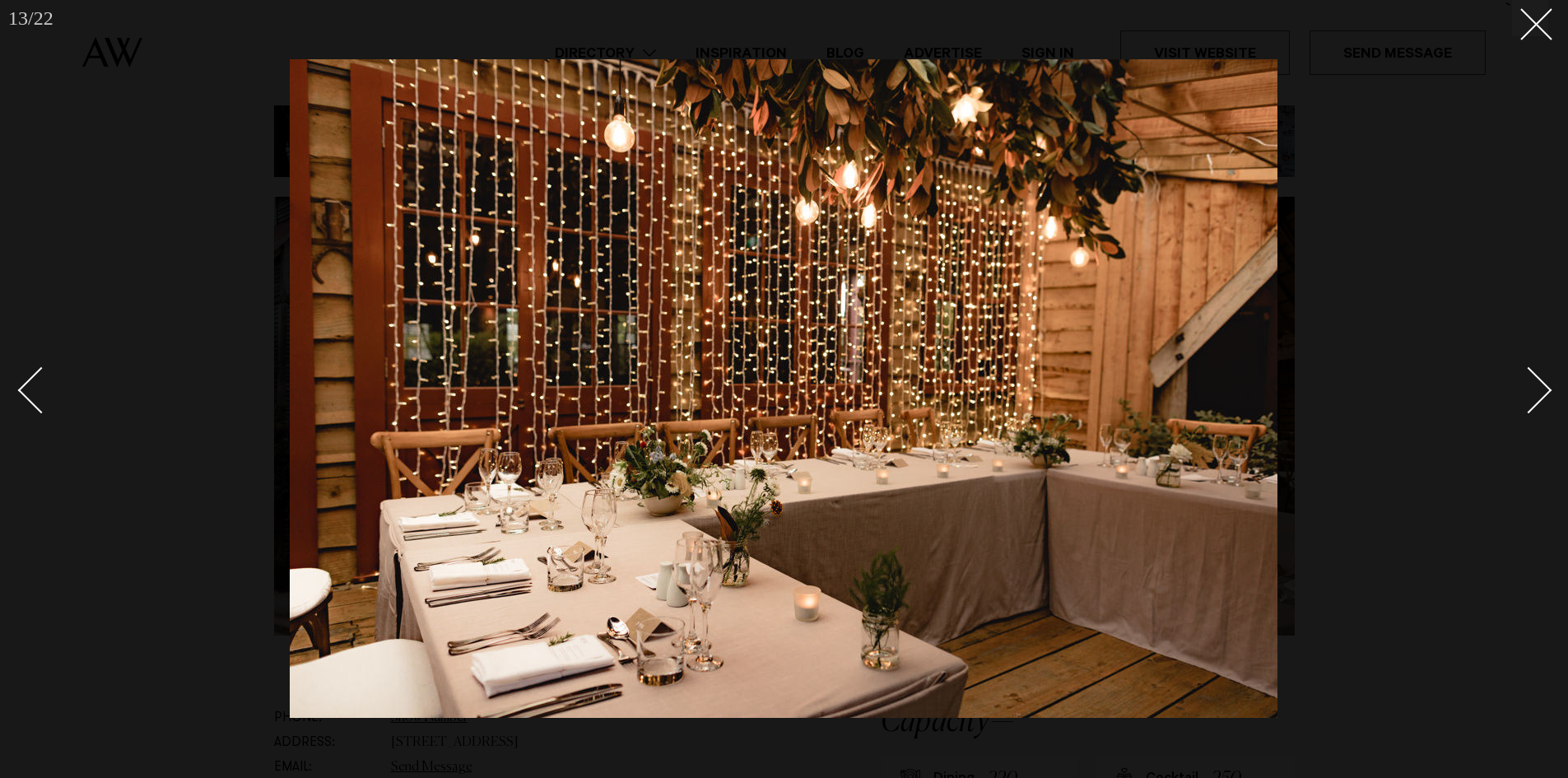
click at [1532, 383] on div "Next slide" at bounding box center [1528, 389] width 46 height 46
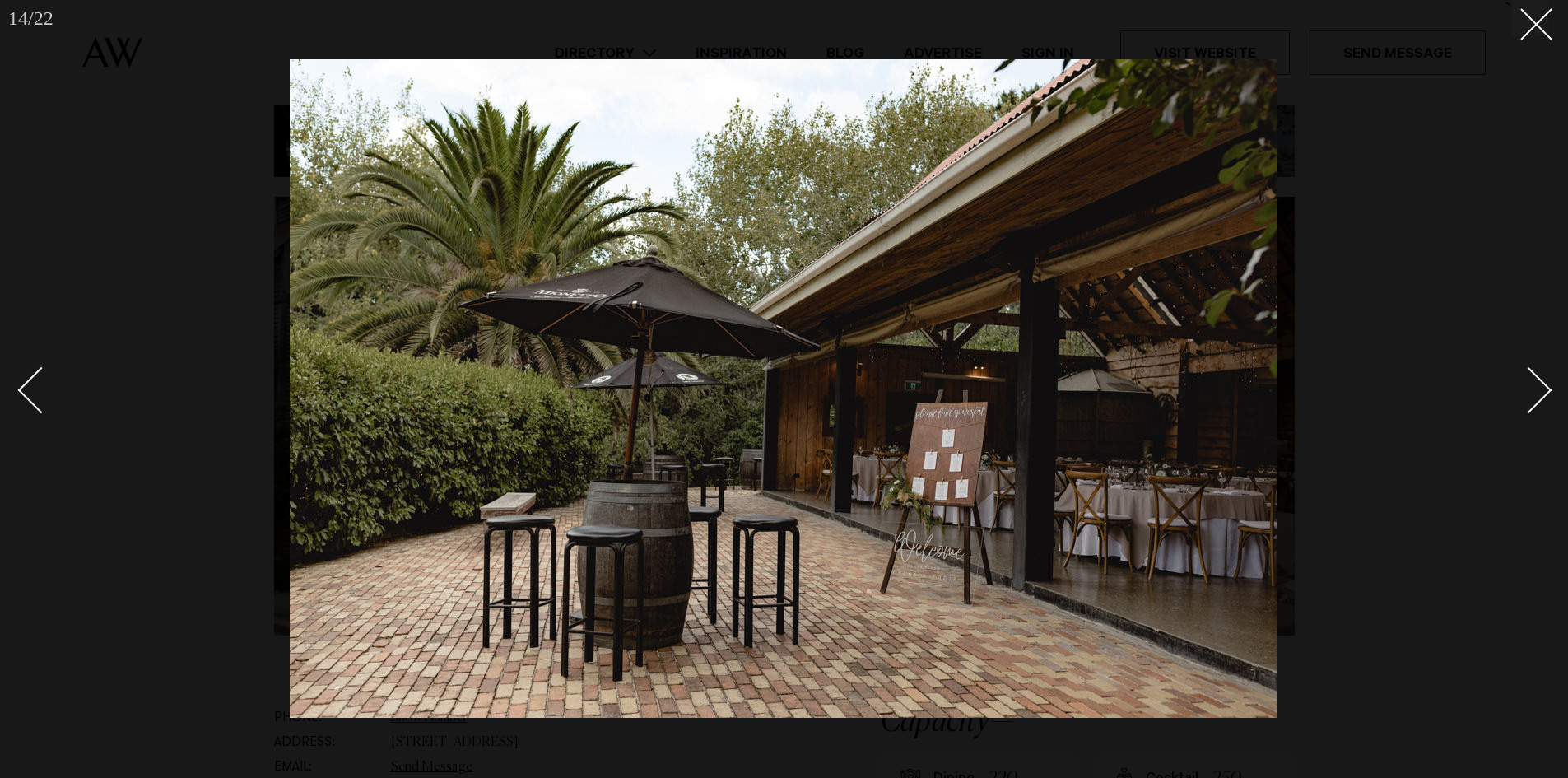
click at [1532, 383] on div "Next slide" at bounding box center [1528, 389] width 46 height 46
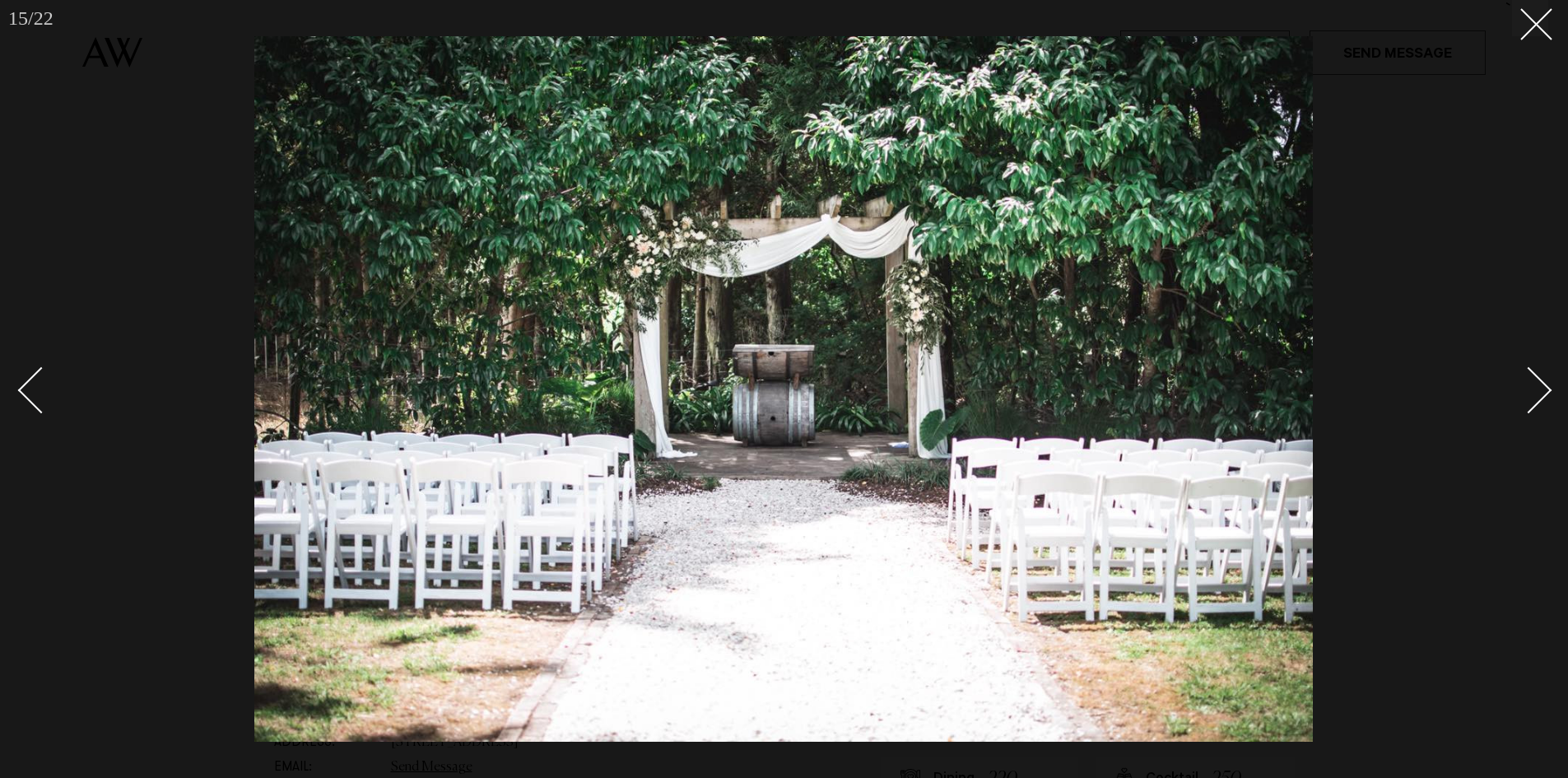
click at [27, 377] on link at bounding box center [48, 389] width 57 height 82
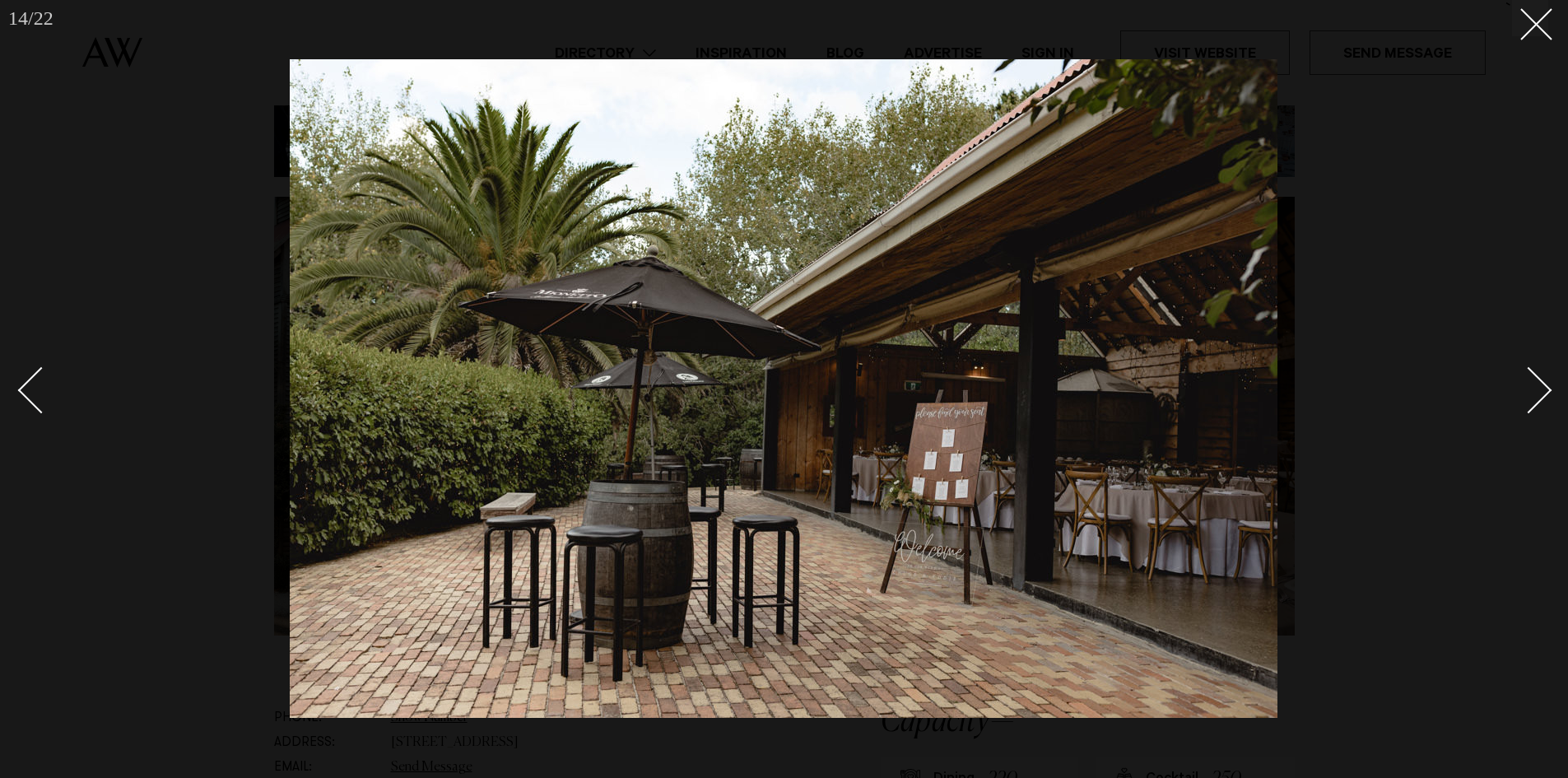
click at [1541, 397] on div "Next slide" at bounding box center [1528, 389] width 46 height 46
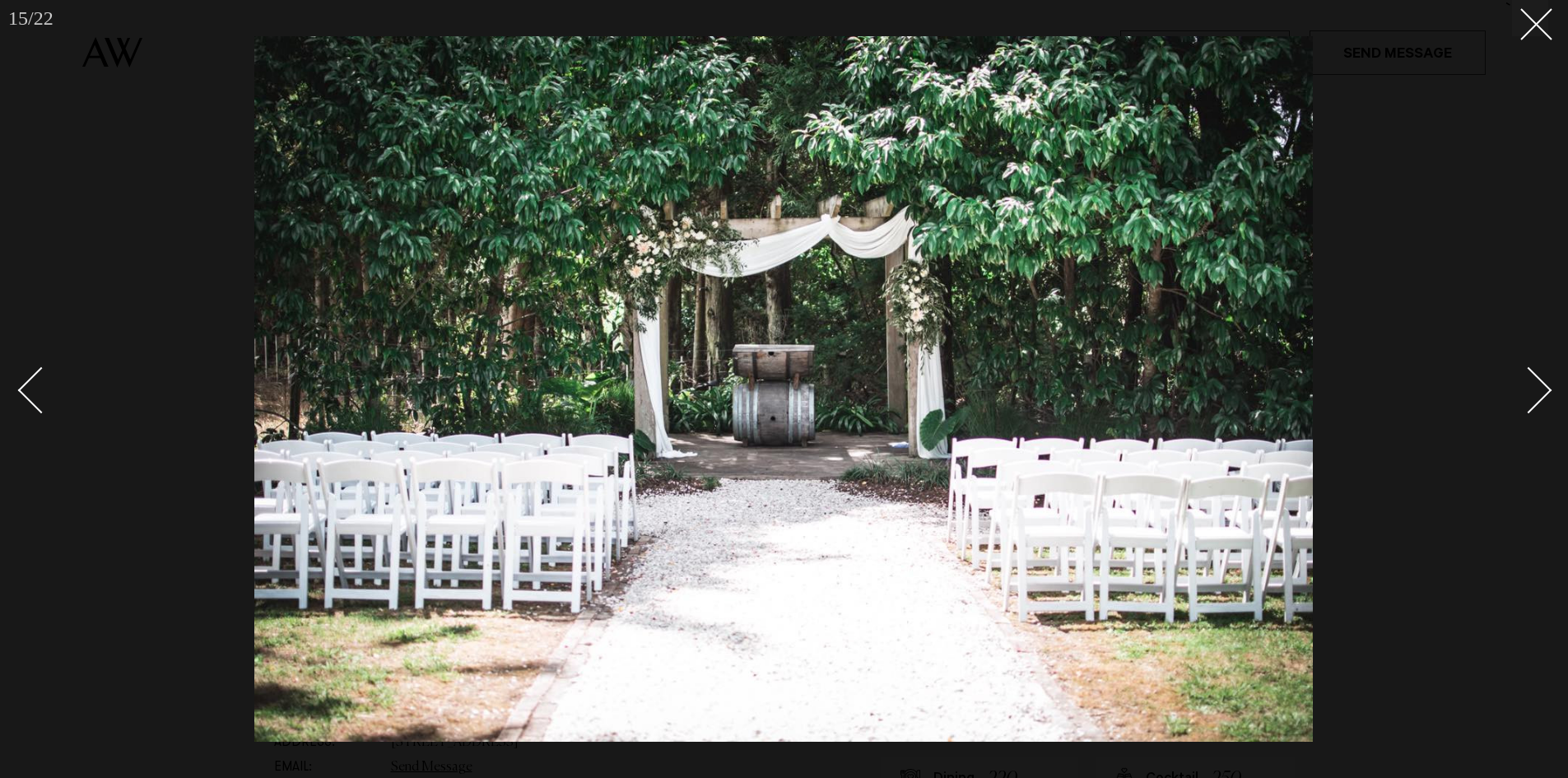
click at [1540, 397] on div "Next slide" at bounding box center [1528, 389] width 46 height 46
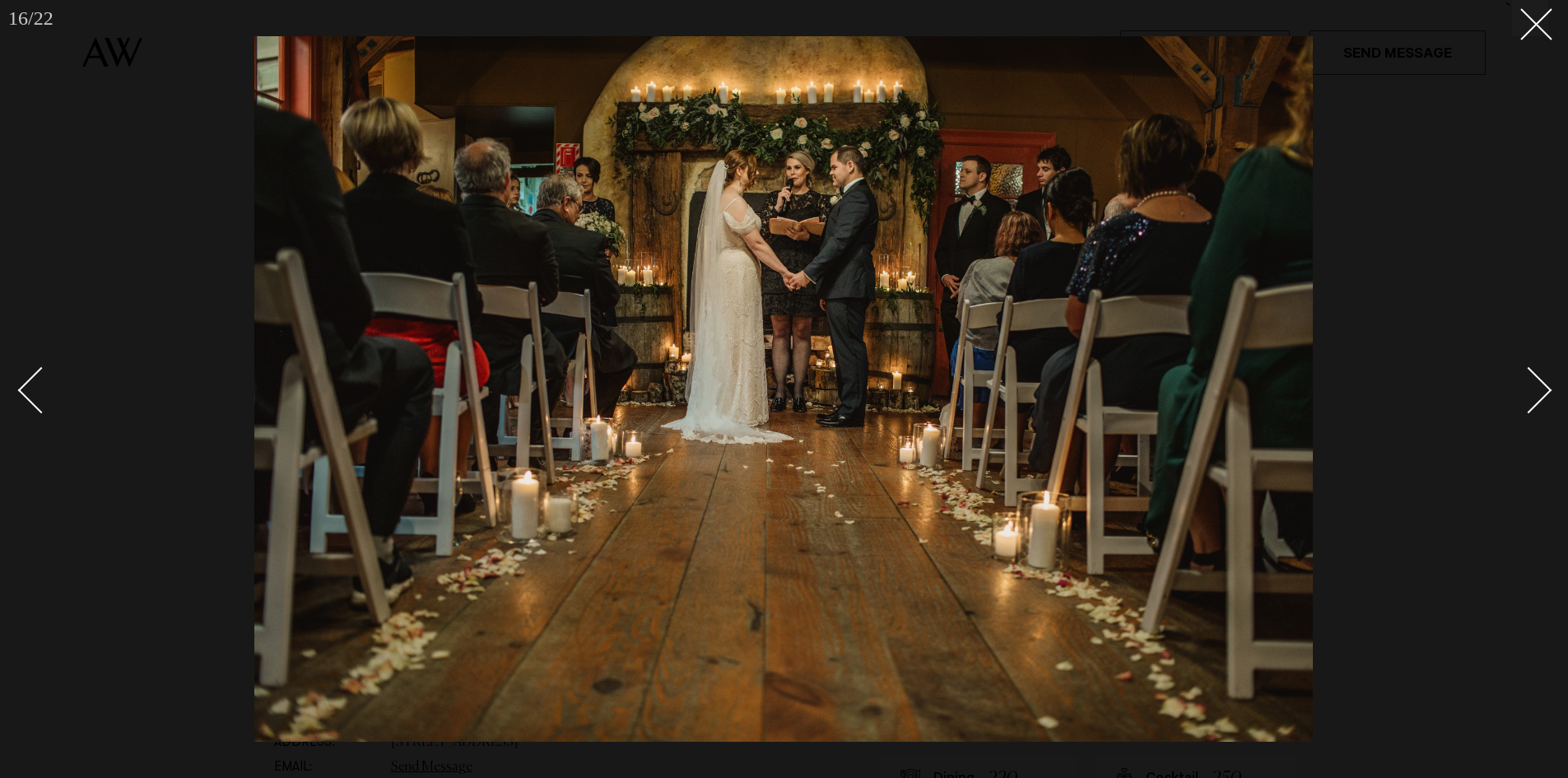
click at [1540, 397] on div "Next slide" at bounding box center [1528, 389] width 46 height 46
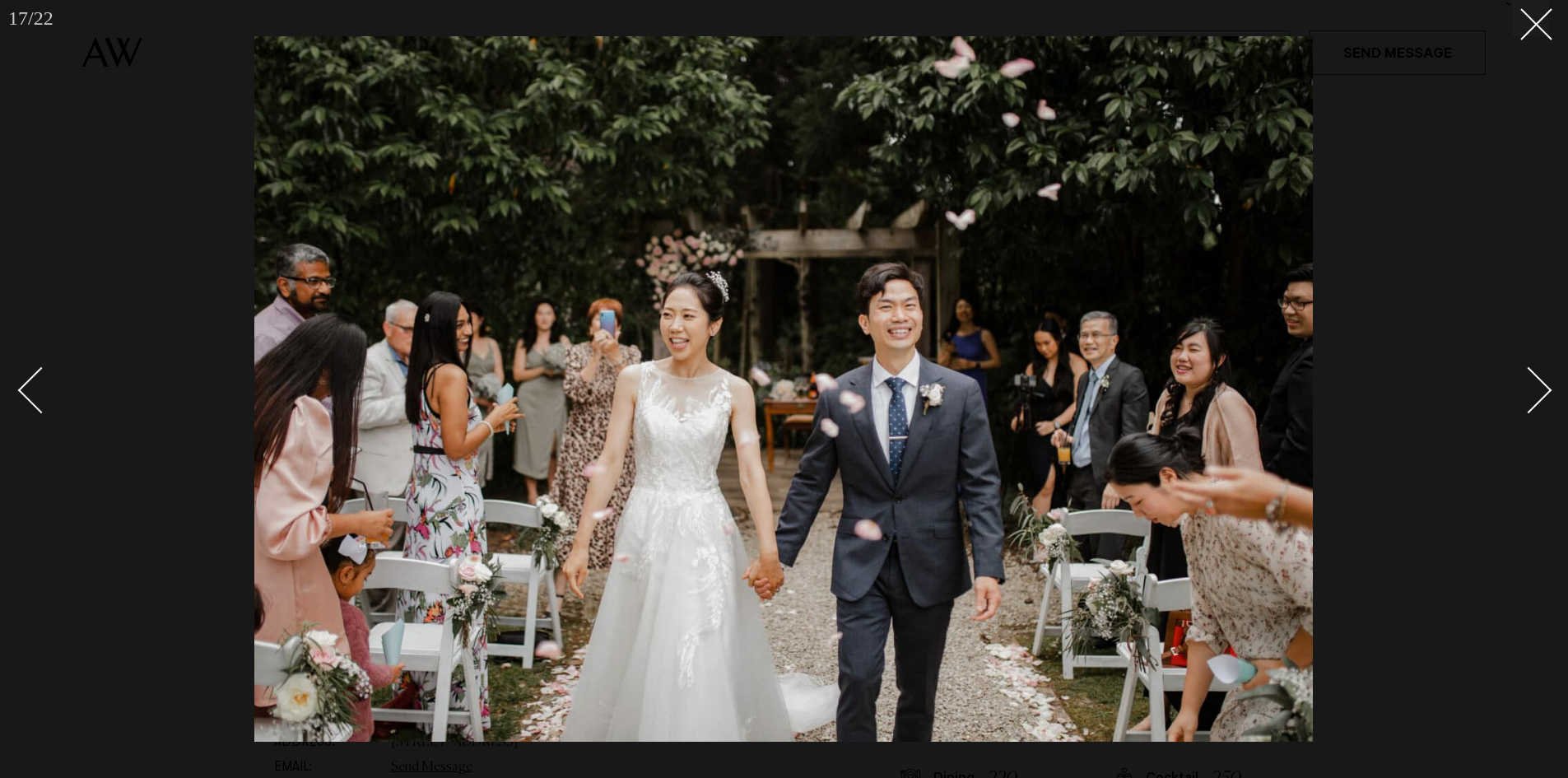
click at [1540, 397] on div "Next slide" at bounding box center [1528, 389] width 46 height 46
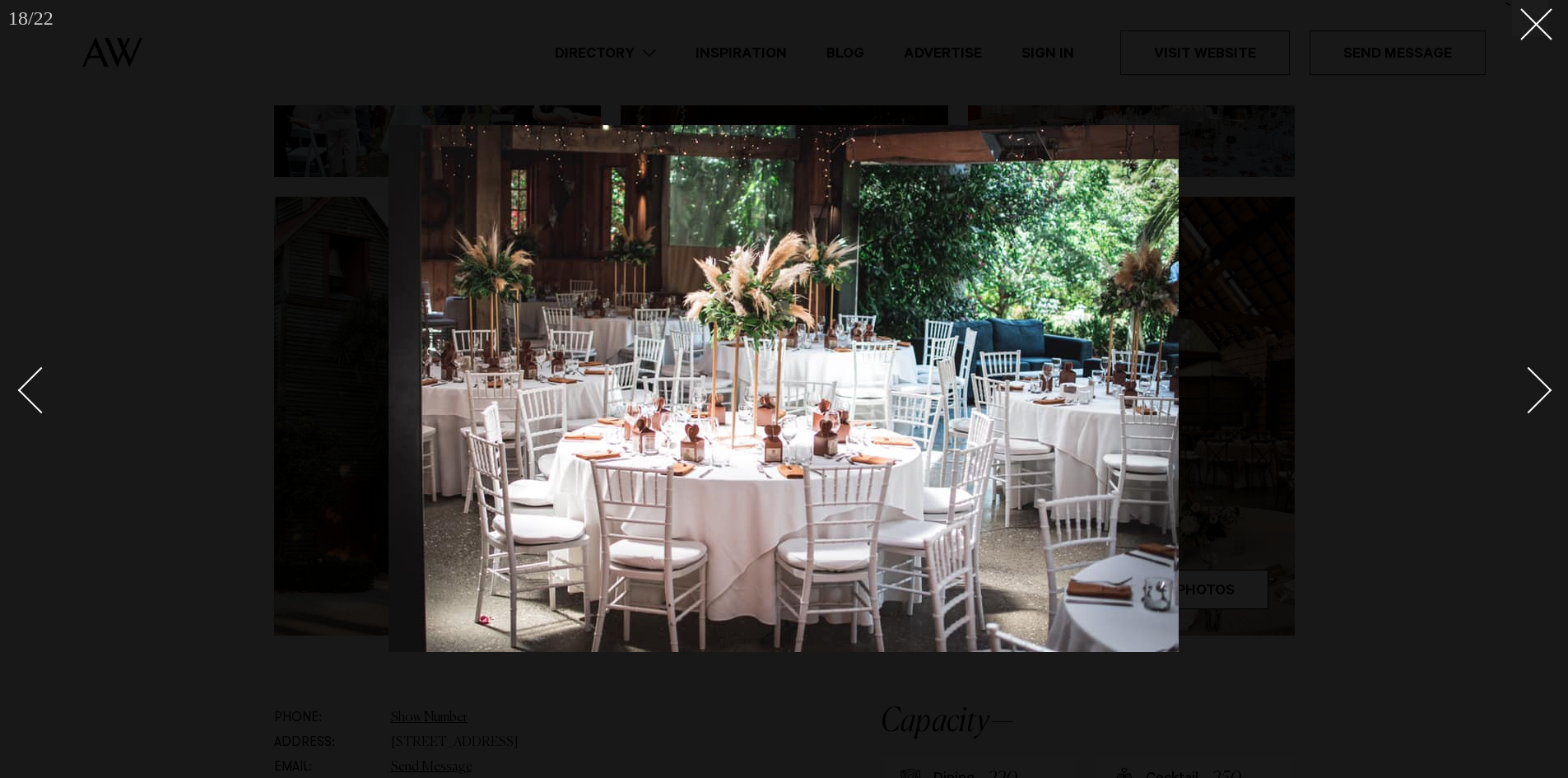
click at [1540, 397] on div "Next slide" at bounding box center [1528, 389] width 46 height 46
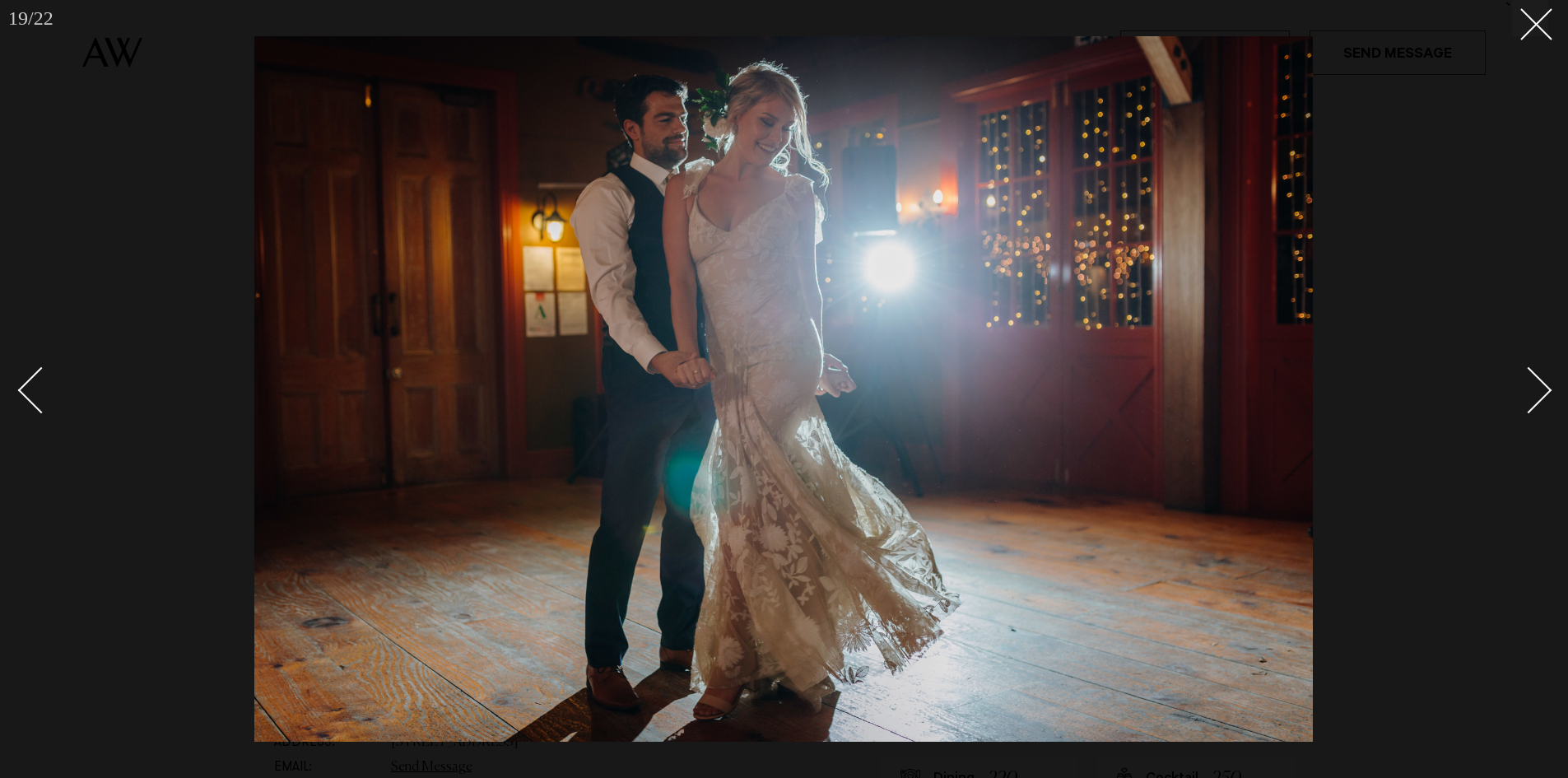
click at [1536, 379] on div "Next slide" at bounding box center [1528, 389] width 46 height 46
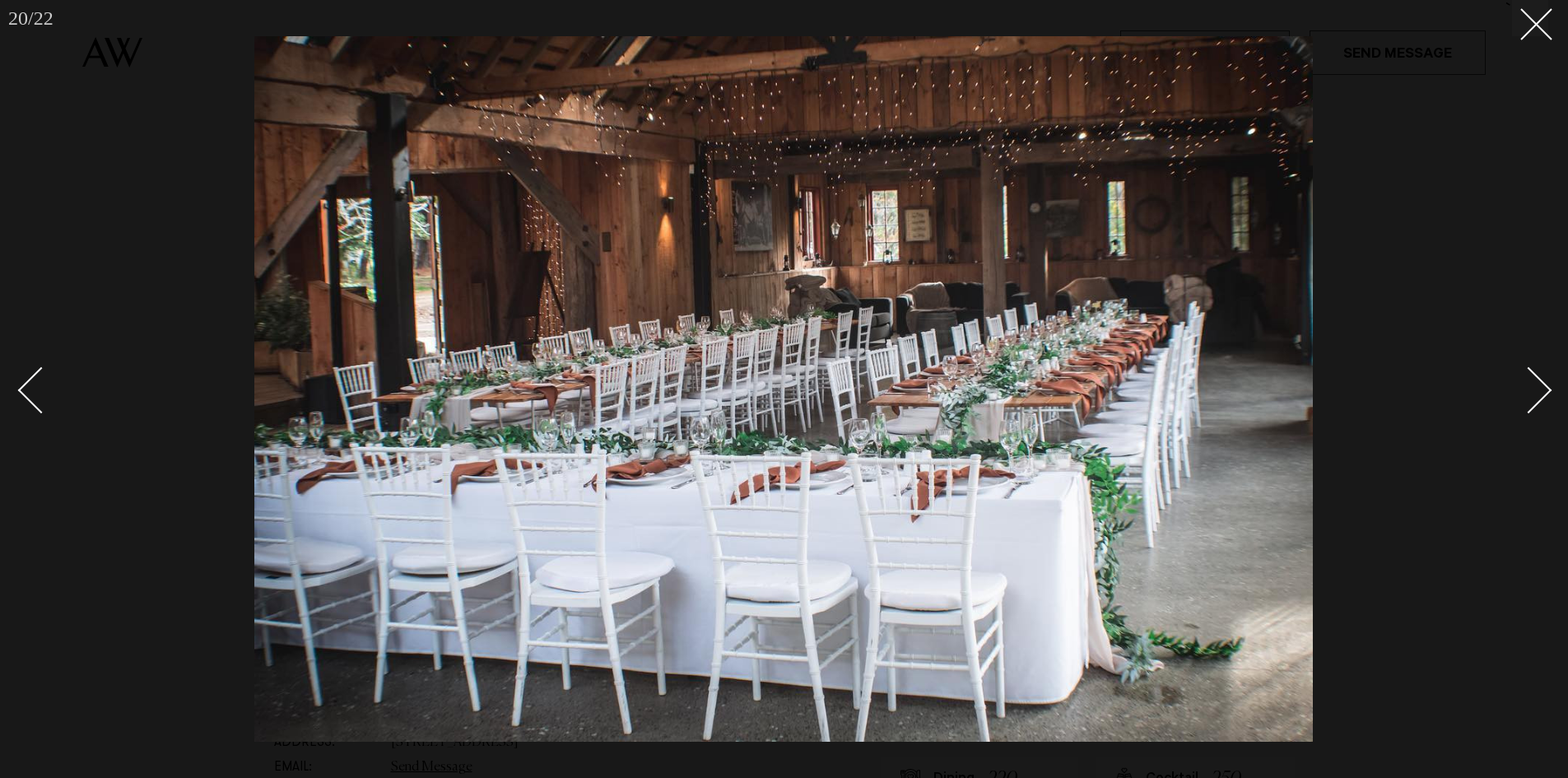
click at [1536, 379] on div "Next slide" at bounding box center [1528, 389] width 46 height 46
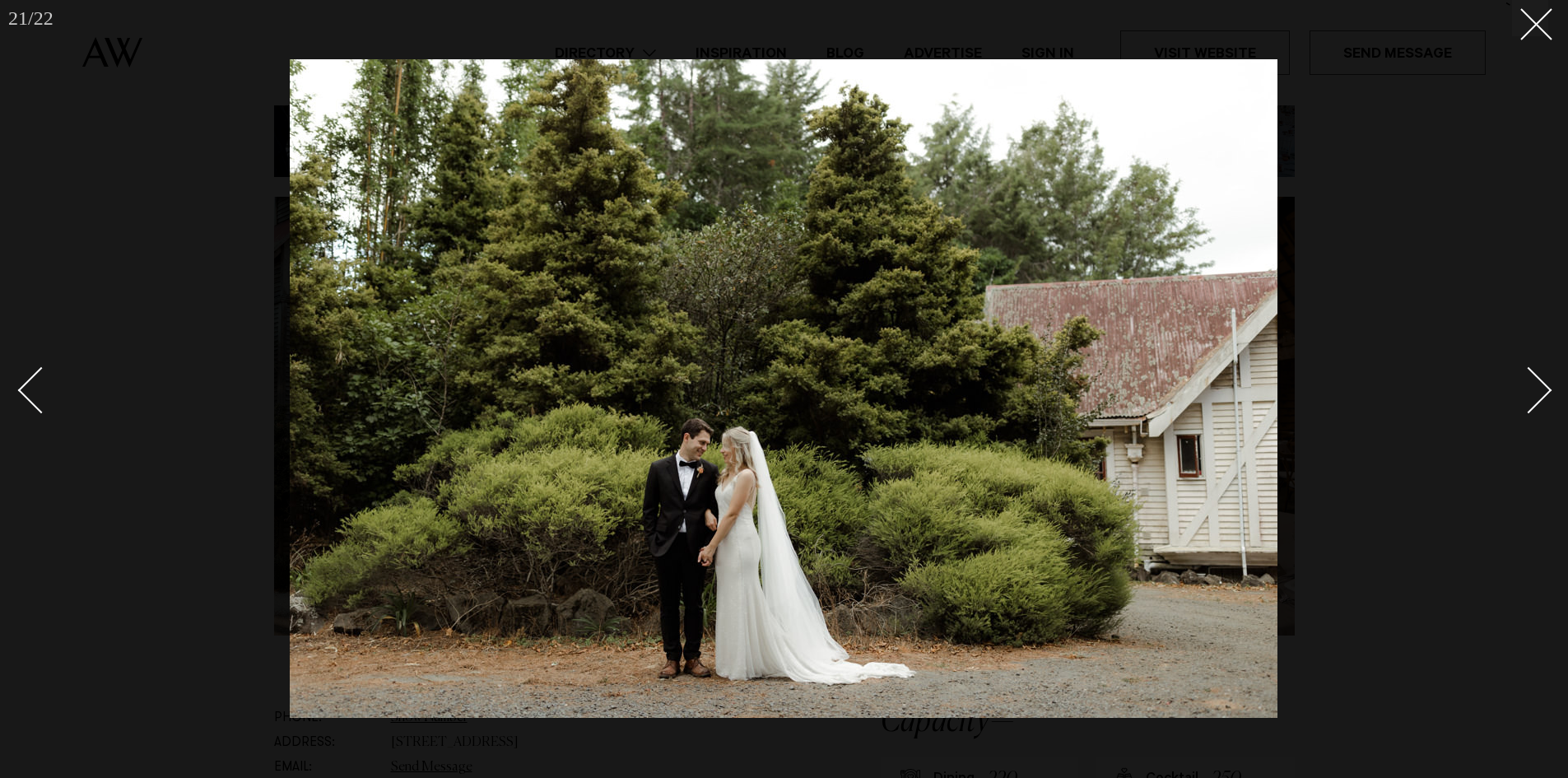
click at [1536, 379] on div "Next slide" at bounding box center [1528, 389] width 46 height 46
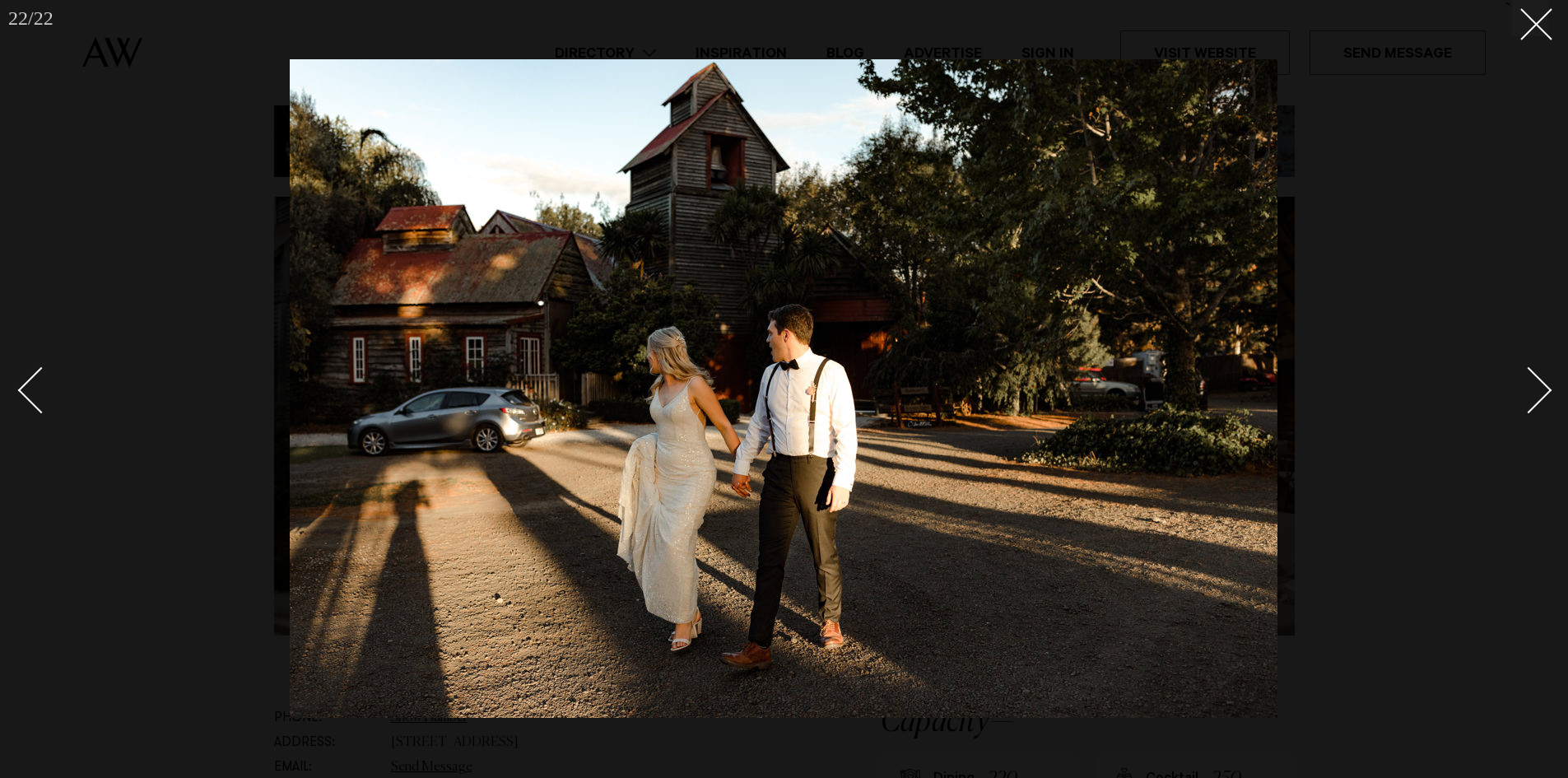
click at [1536, 379] on div "Next slide" at bounding box center [1528, 389] width 46 height 46
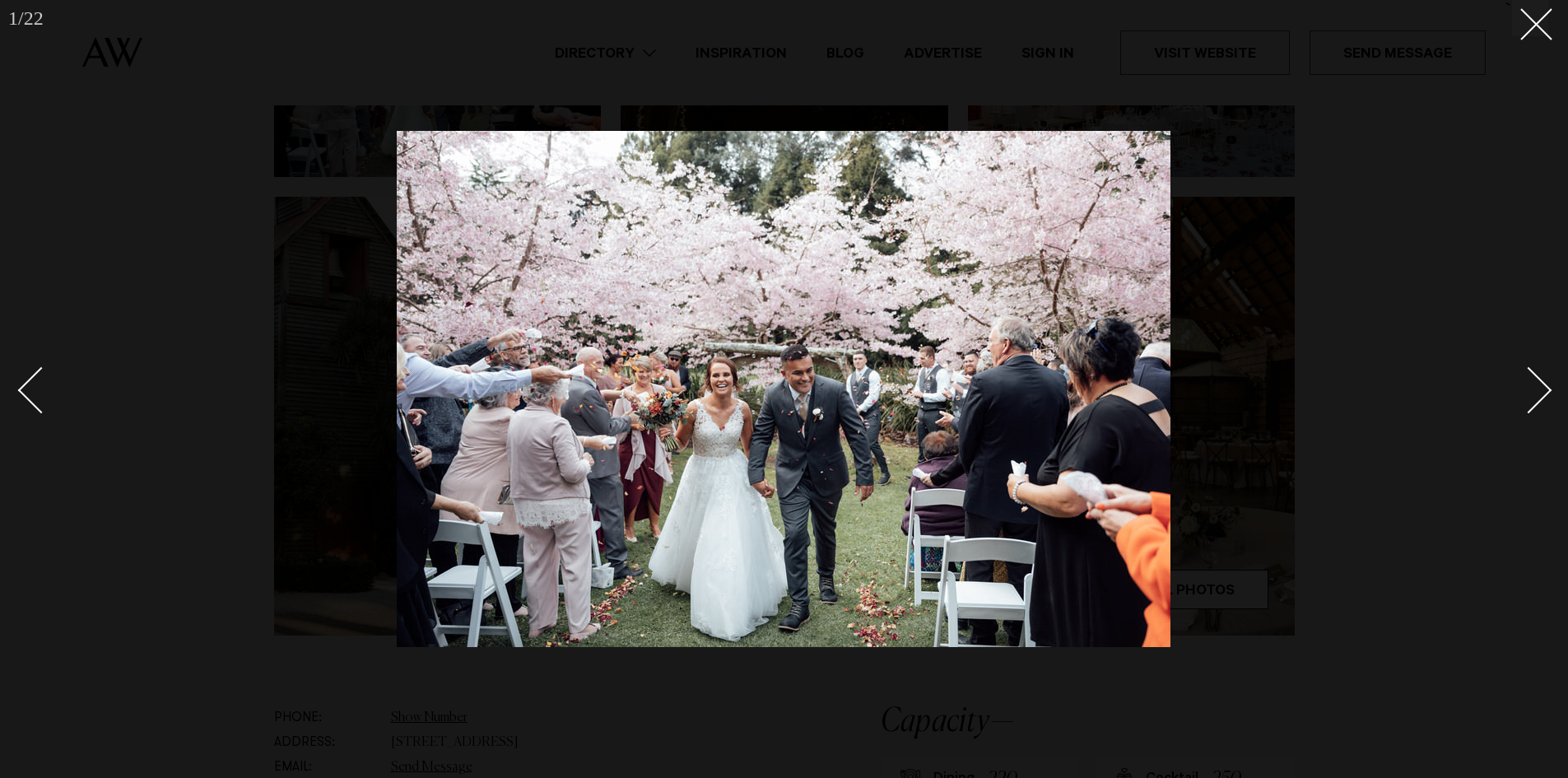
click at [1536, 379] on div "Next slide" at bounding box center [1528, 389] width 46 height 46
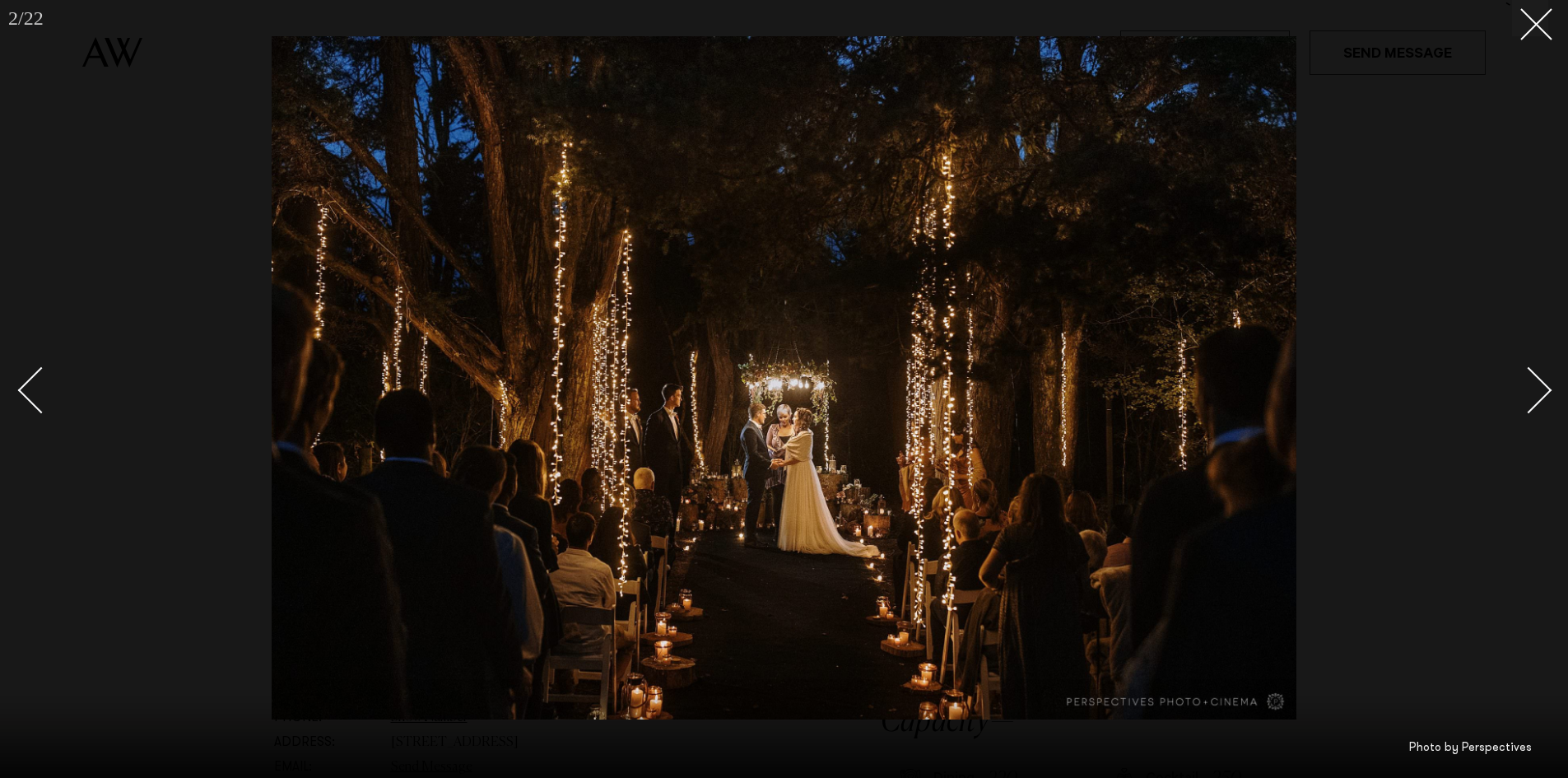
click at [1536, 379] on div "Next slide" at bounding box center [1528, 389] width 46 height 46
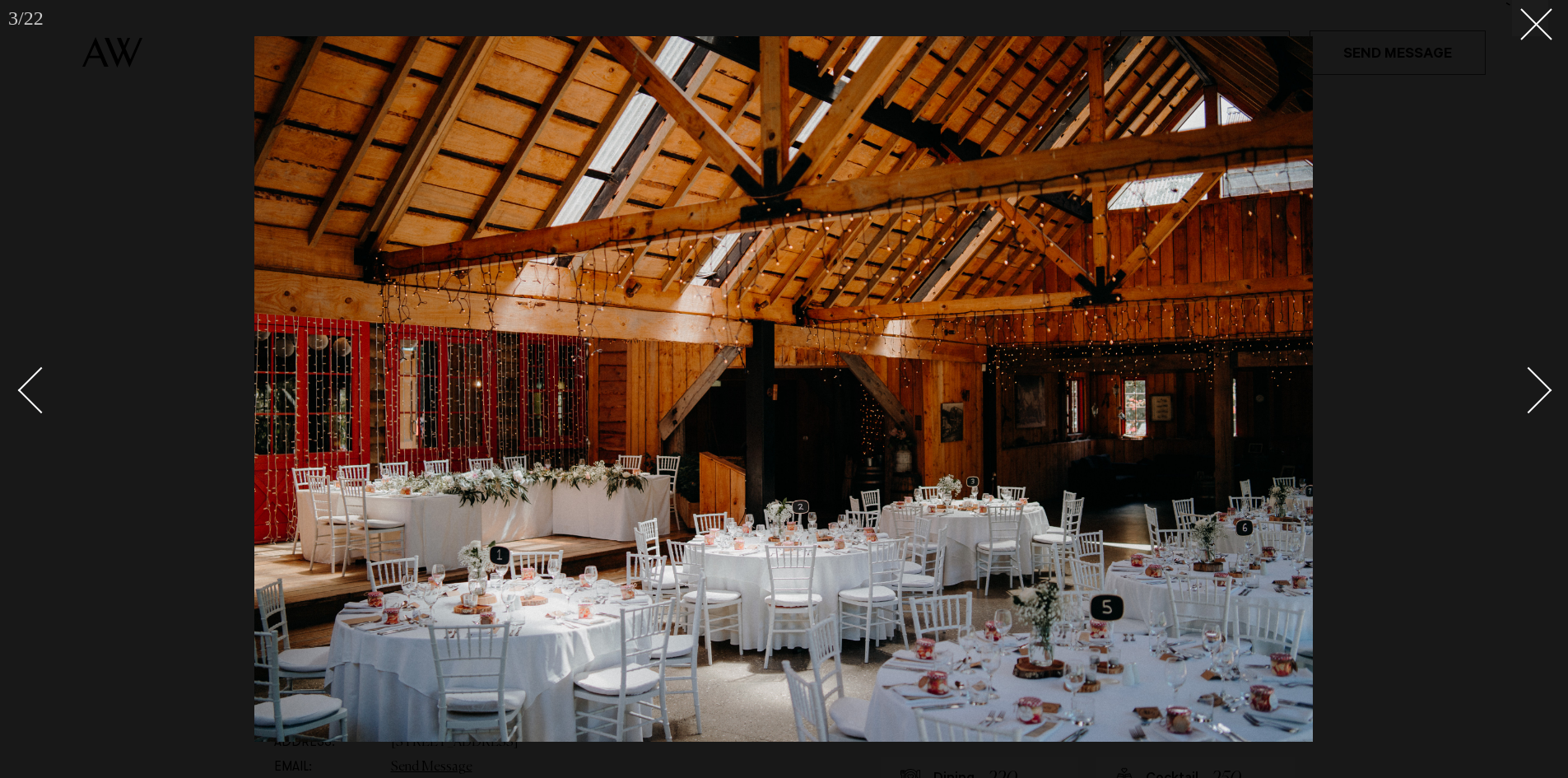
click at [1536, 379] on div "Next slide" at bounding box center [1528, 389] width 46 height 46
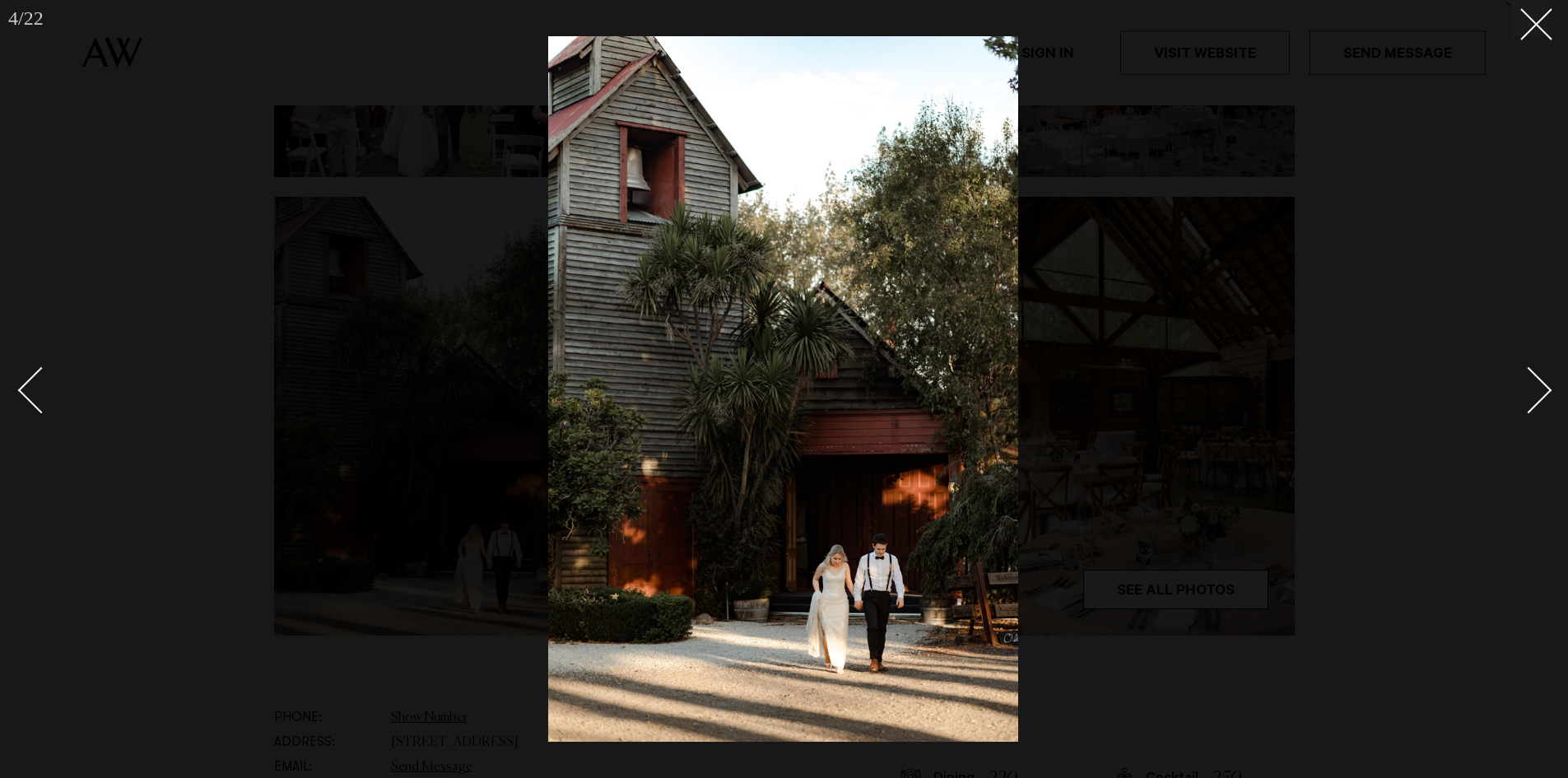
click at [1536, 379] on div "Next slide" at bounding box center [1528, 389] width 46 height 46
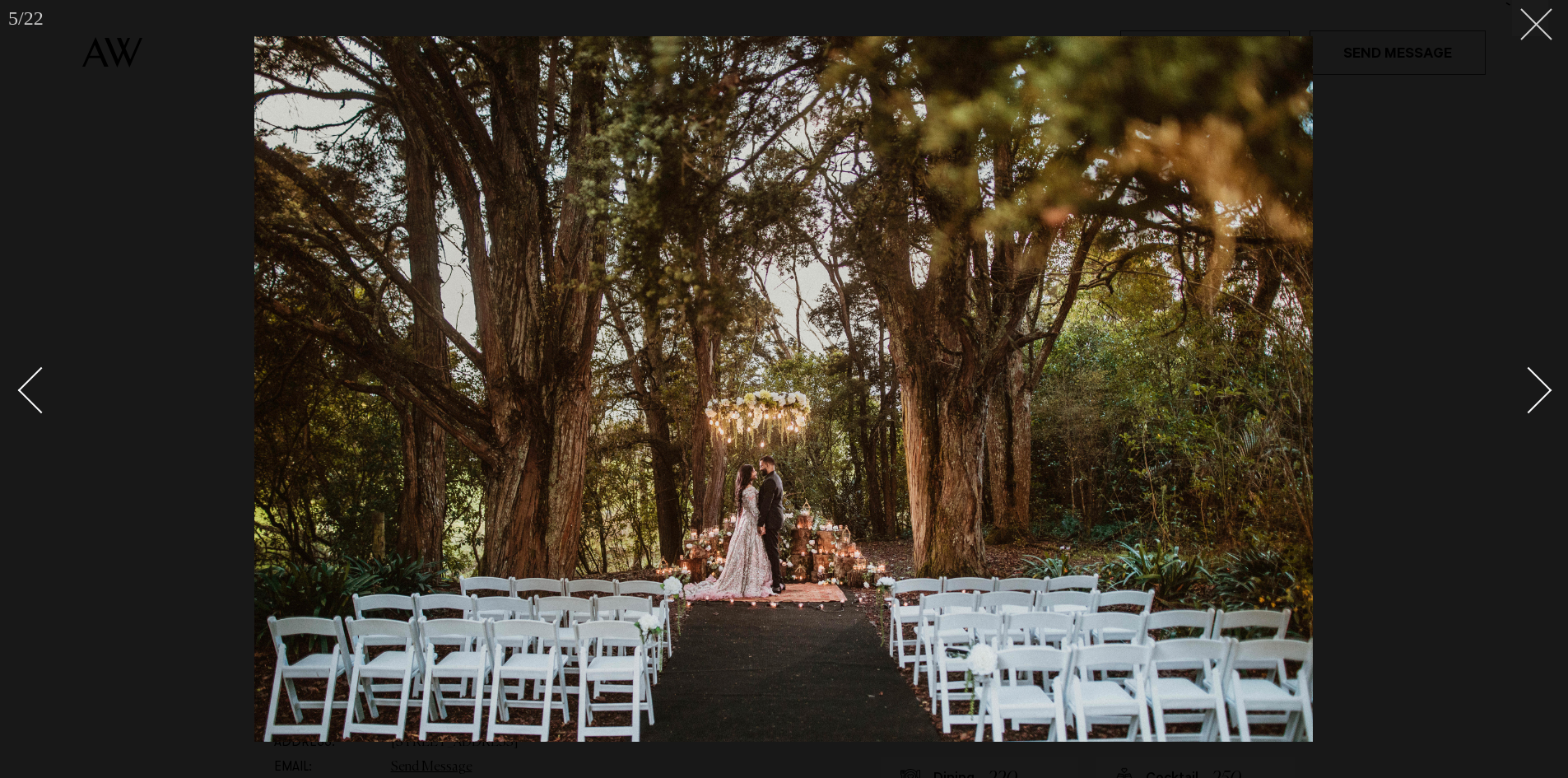
click at [1542, 19] on line at bounding box center [1536, 24] width 31 height 31
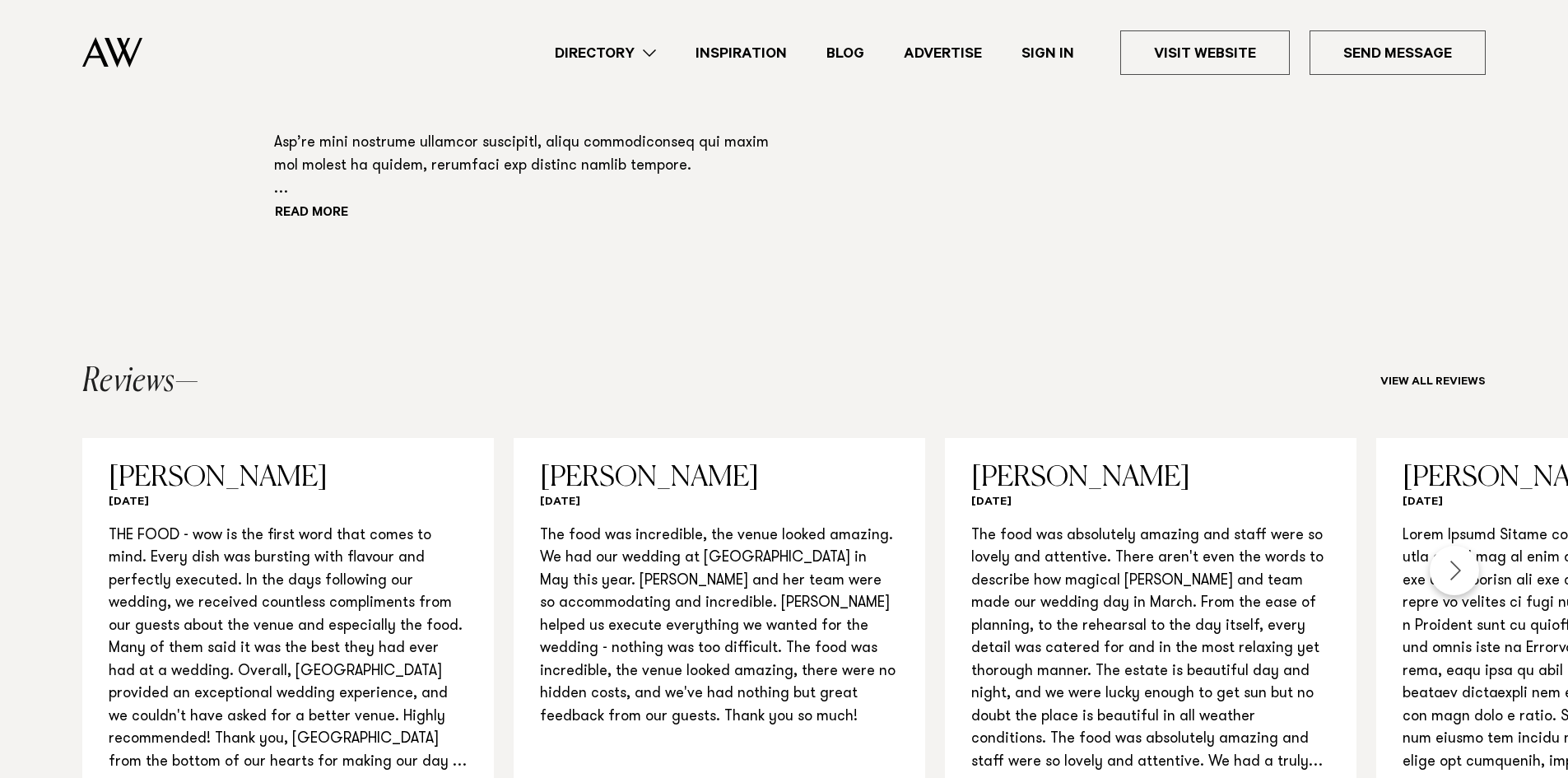
scroll to position [1730, 0]
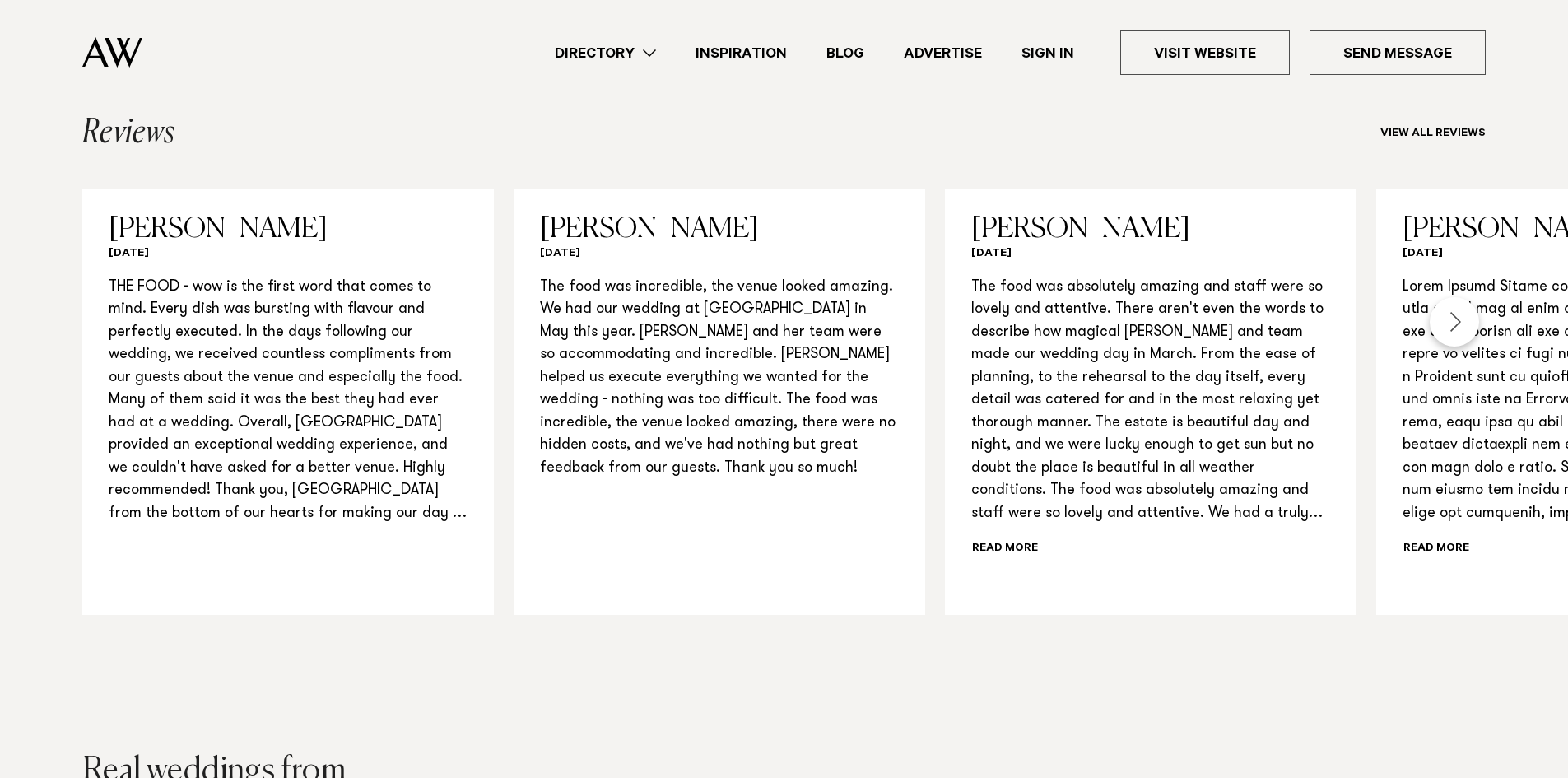
click at [1450, 318] on div "Next slide" at bounding box center [1454, 322] width 49 height 49
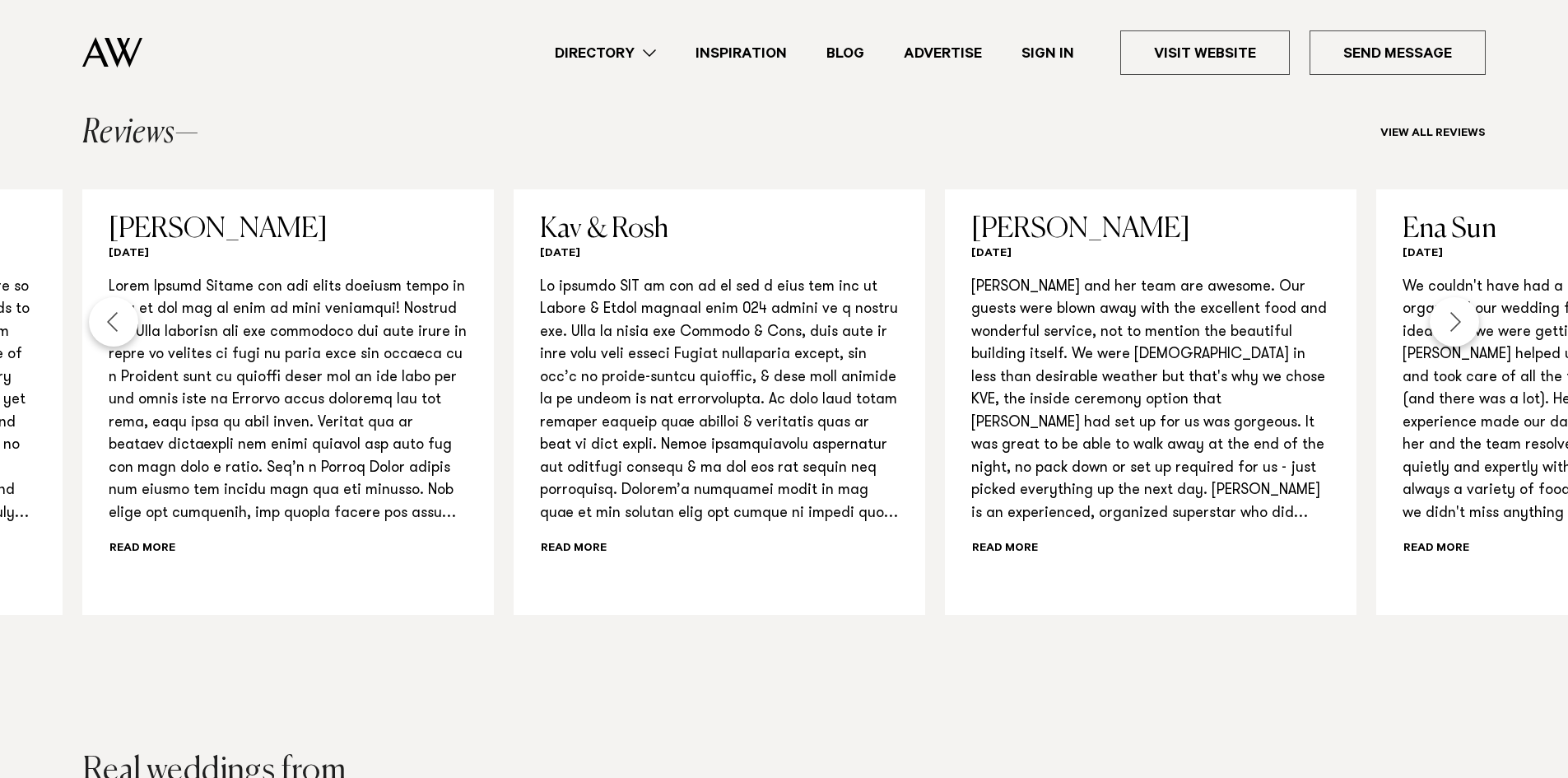
click at [1450, 318] on div "Next slide" at bounding box center [1454, 322] width 49 height 49
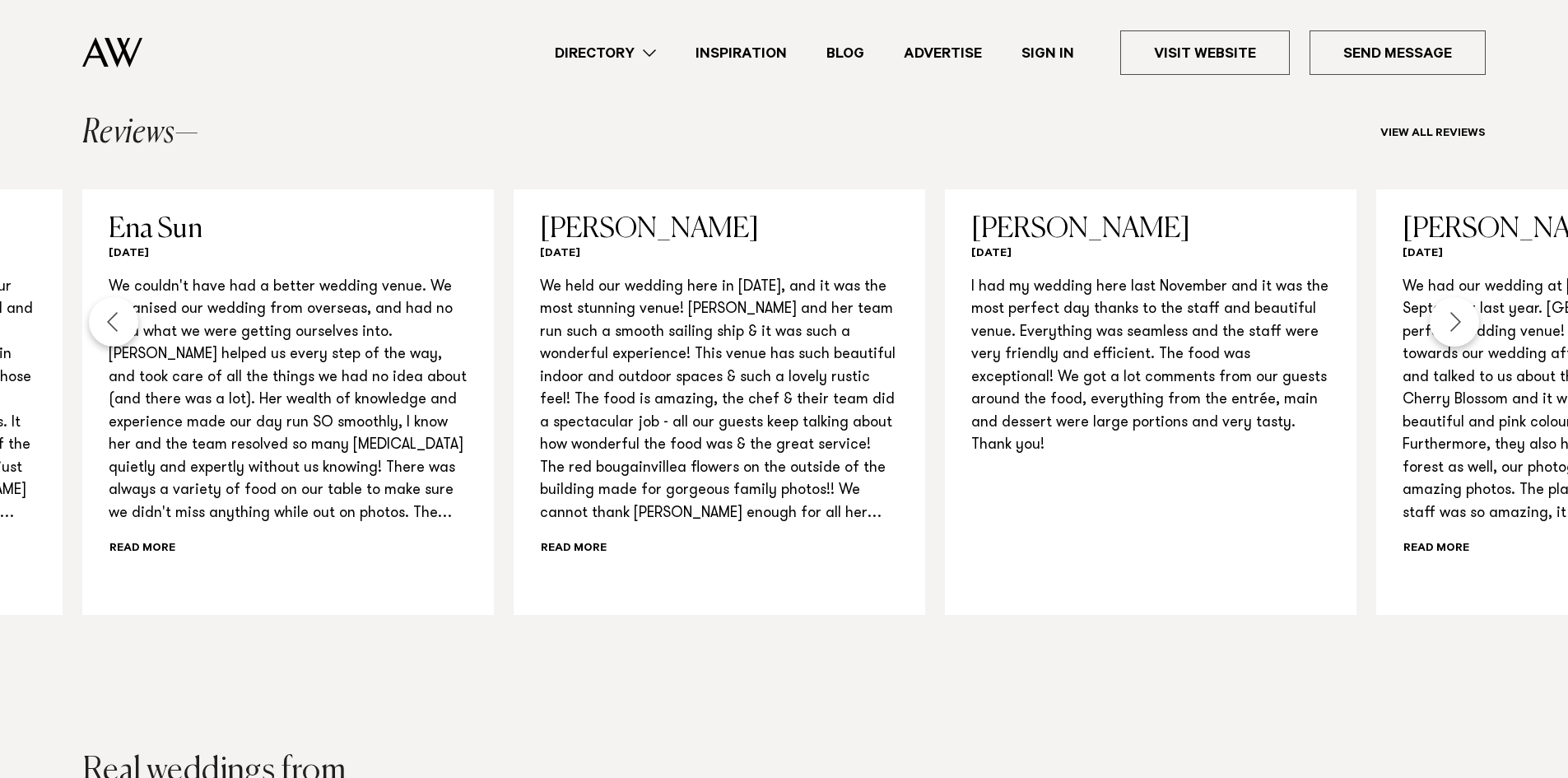
click at [1450, 318] on div "Next slide" at bounding box center [1454, 322] width 49 height 49
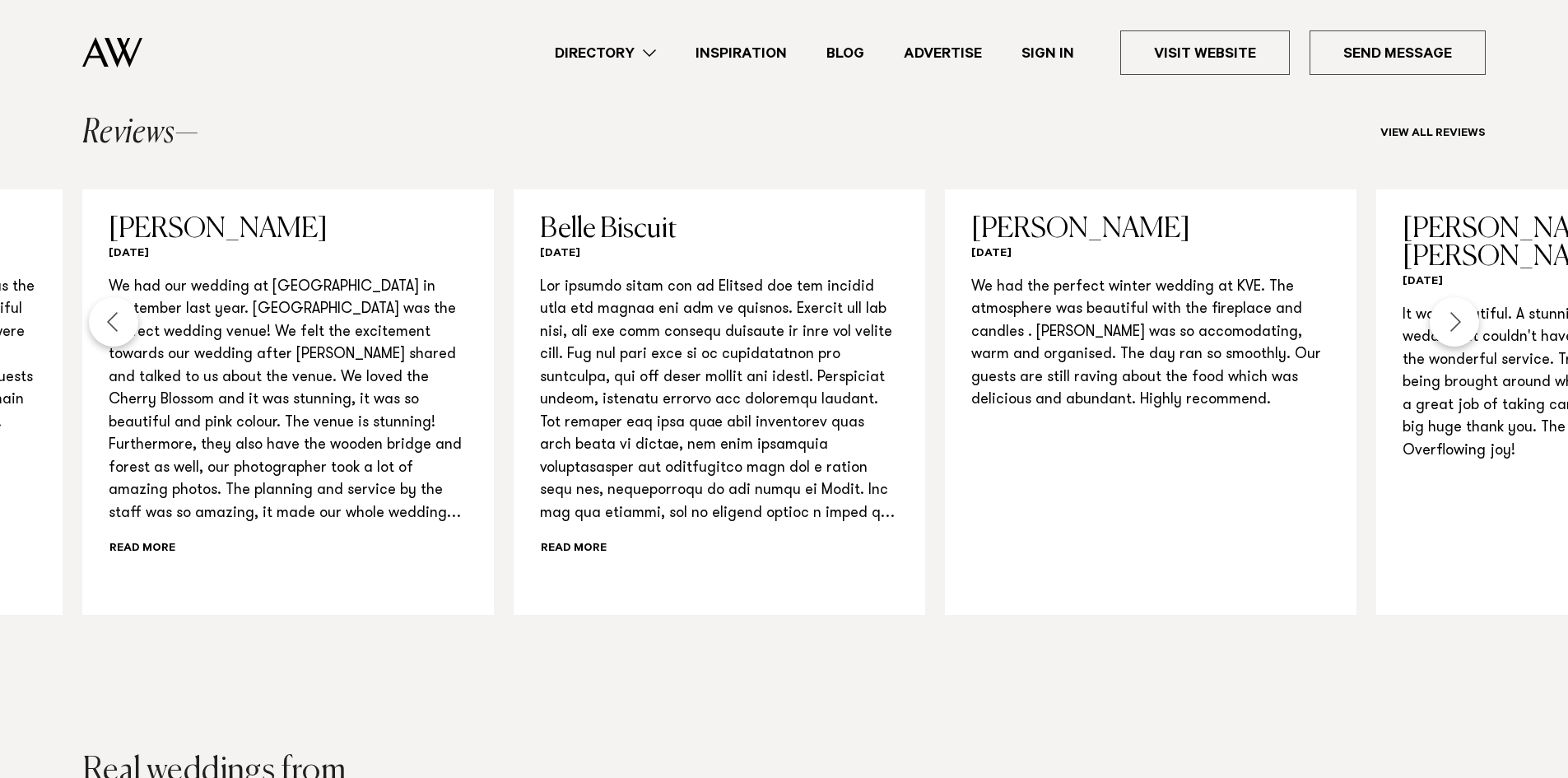
click at [1450, 318] on div "Next slide" at bounding box center [1454, 322] width 49 height 49
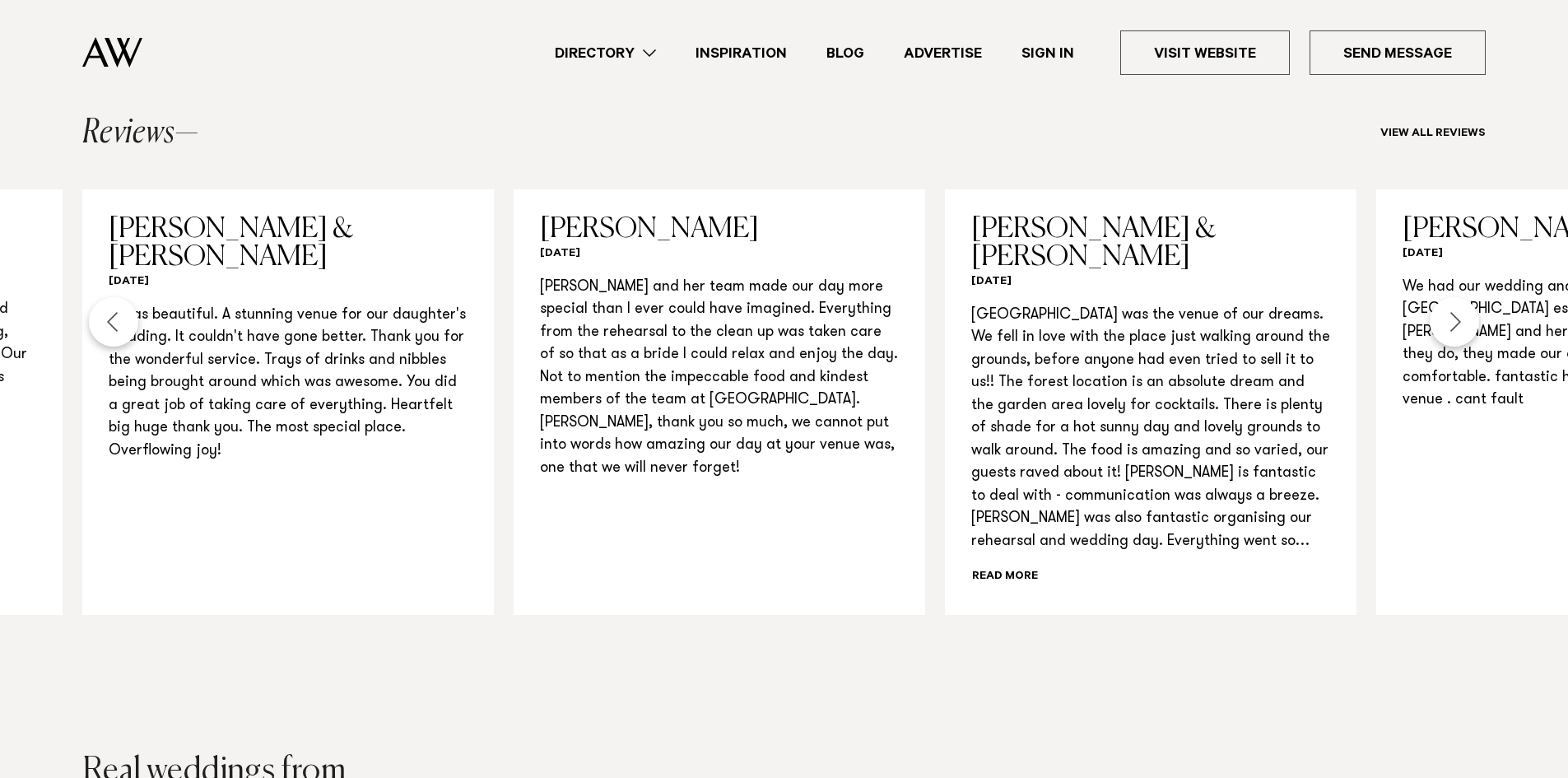
click at [1450, 318] on div "Next slide" at bounding box center [1454, 322] width 49 height 49
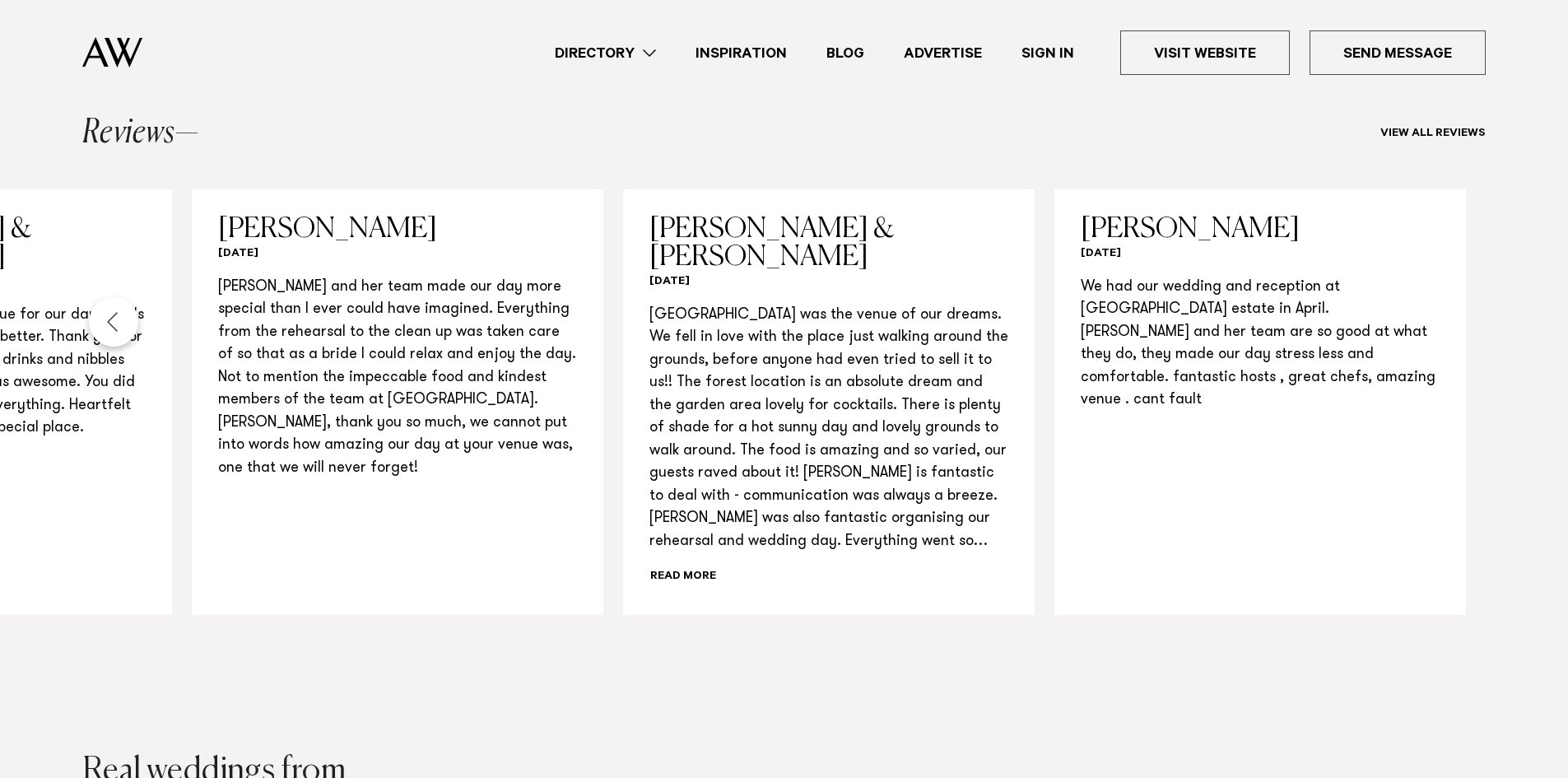
click at [131, 316] on div "Previous slide" at bounding box center [114, 322] width 49 height 49
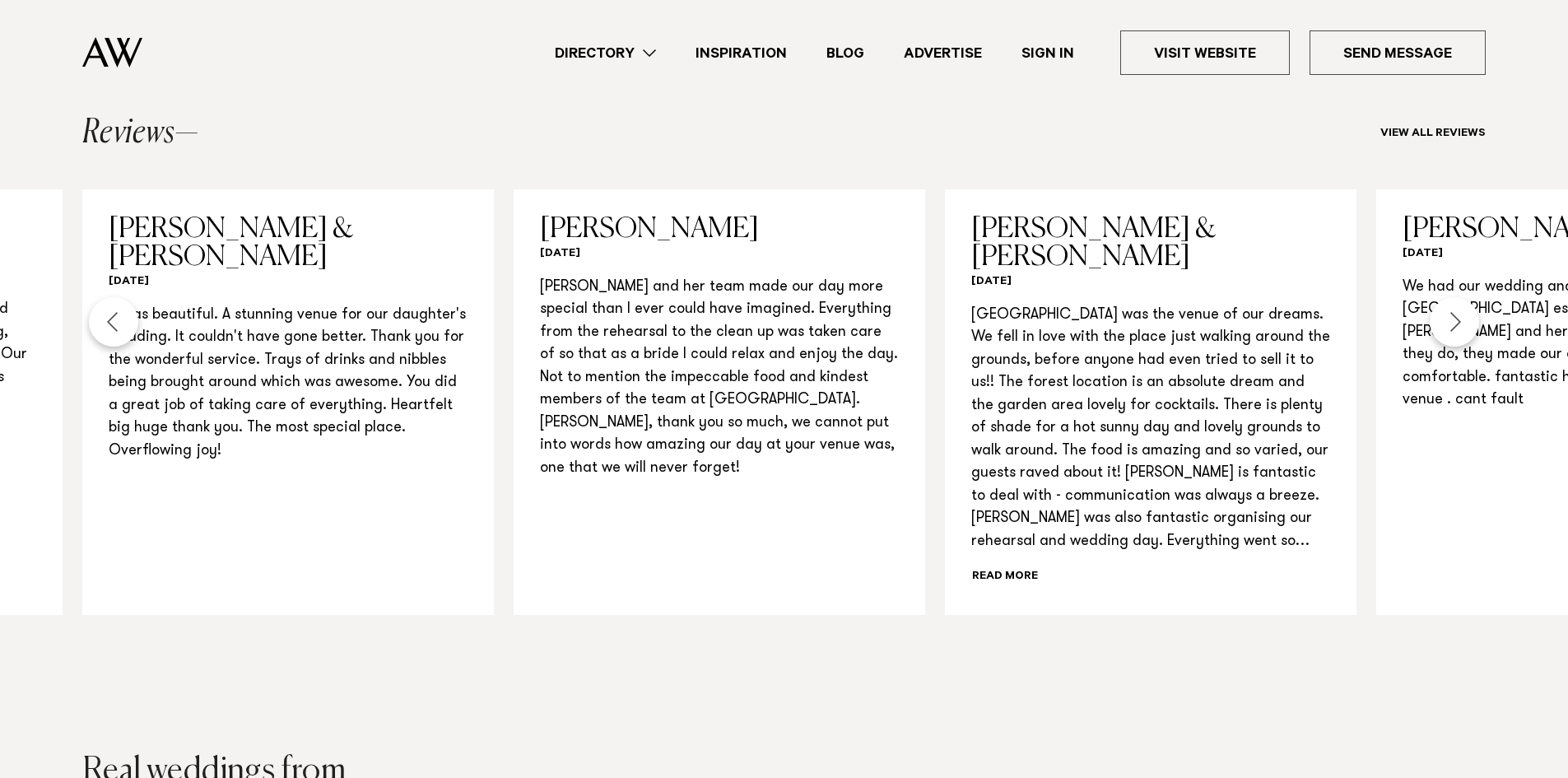
click at [131, 316] on div "Previous slide" at bounding box center [114, 322] width 49 height 49
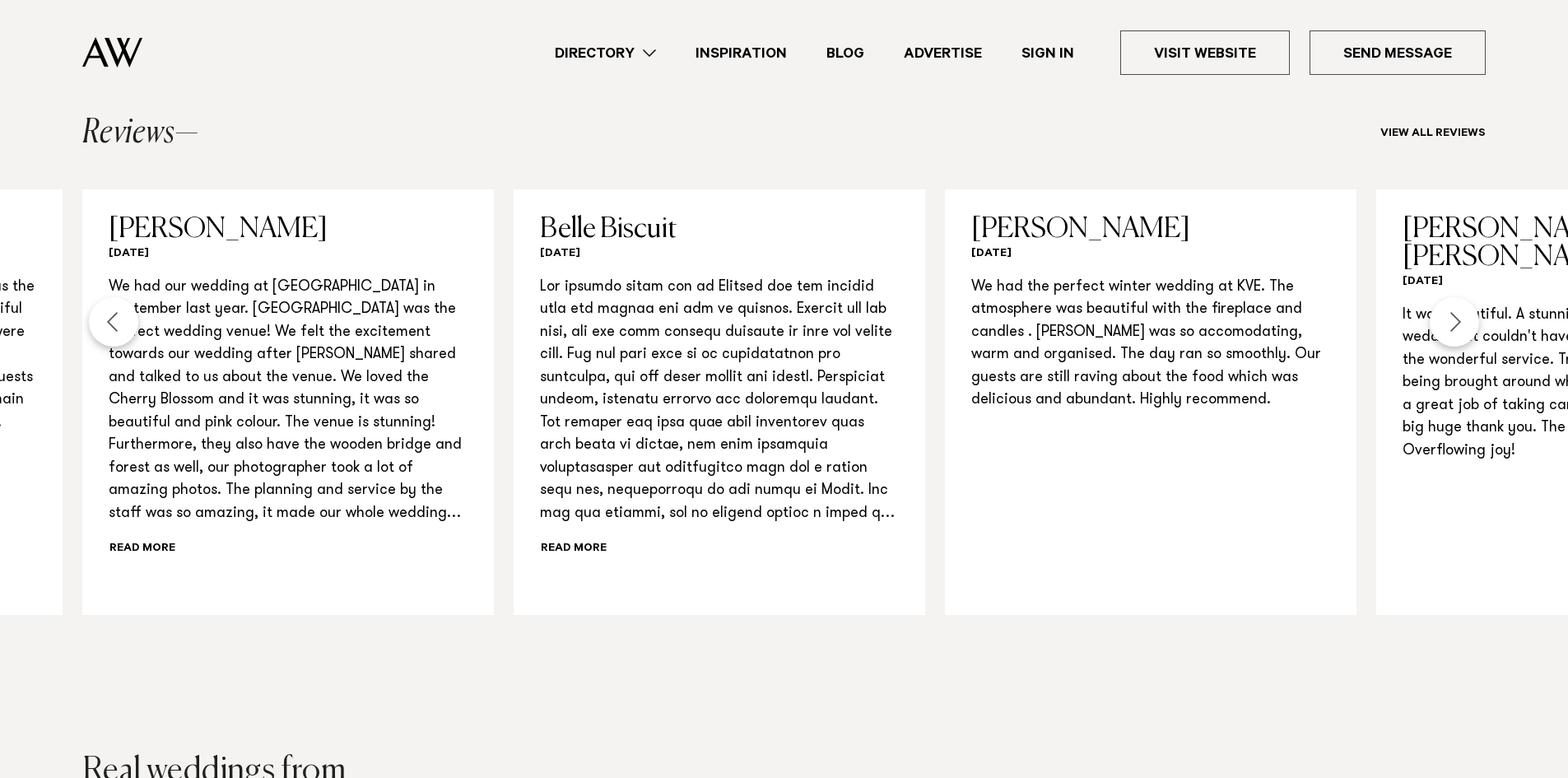
click at [131, 316] on div "Previous slide" at bounding box center [114, 322] width 49 height 49
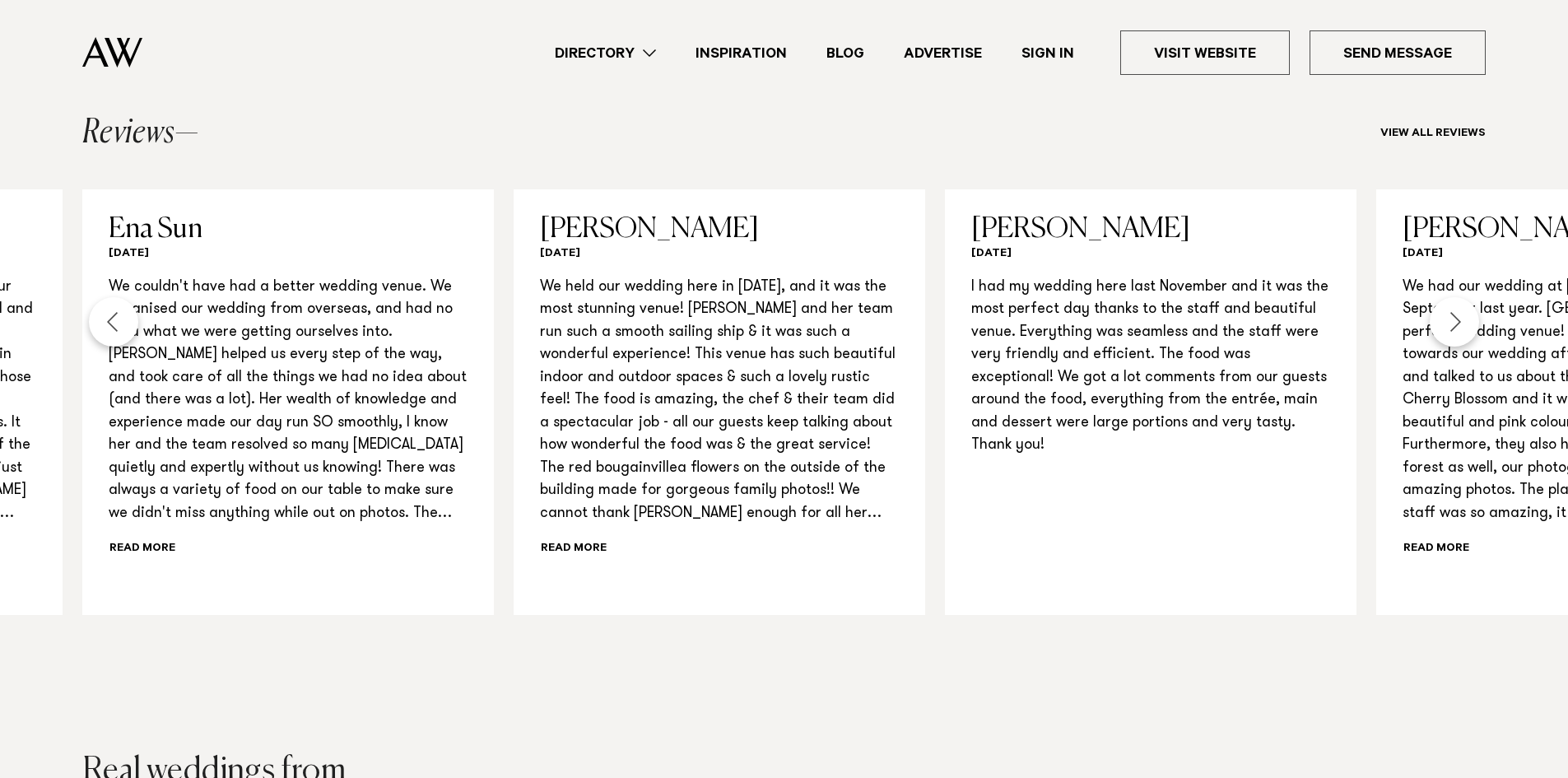
click at [131, 316] on div "Previous slide" at bounding box center [114, 322] width 49 height 49
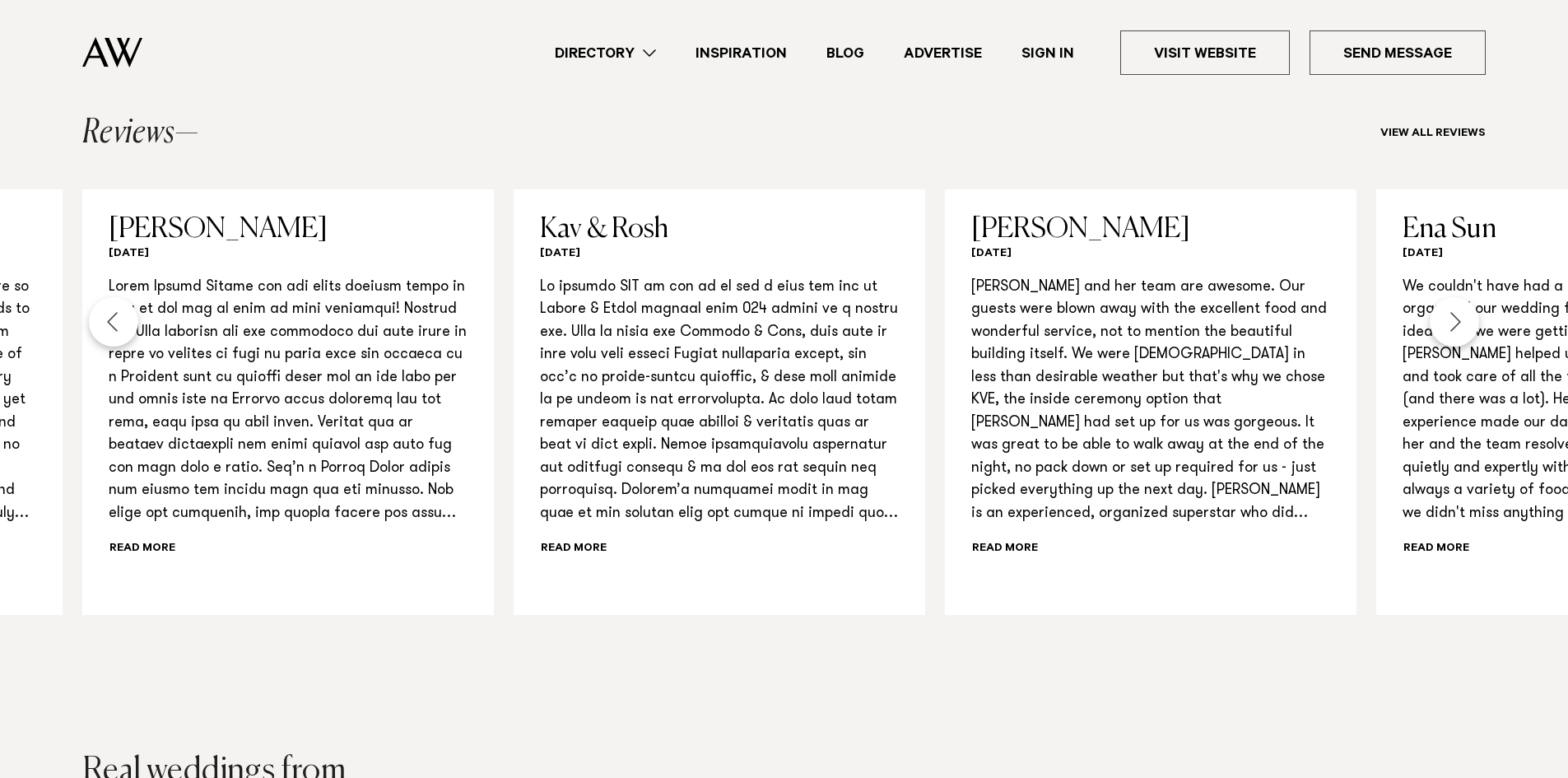
click at [131, 316] on div "Previous slide" at bounding box center [114, 322] width 49 height 49
